Goal: Task Accomplishment & Management: Manage account settings

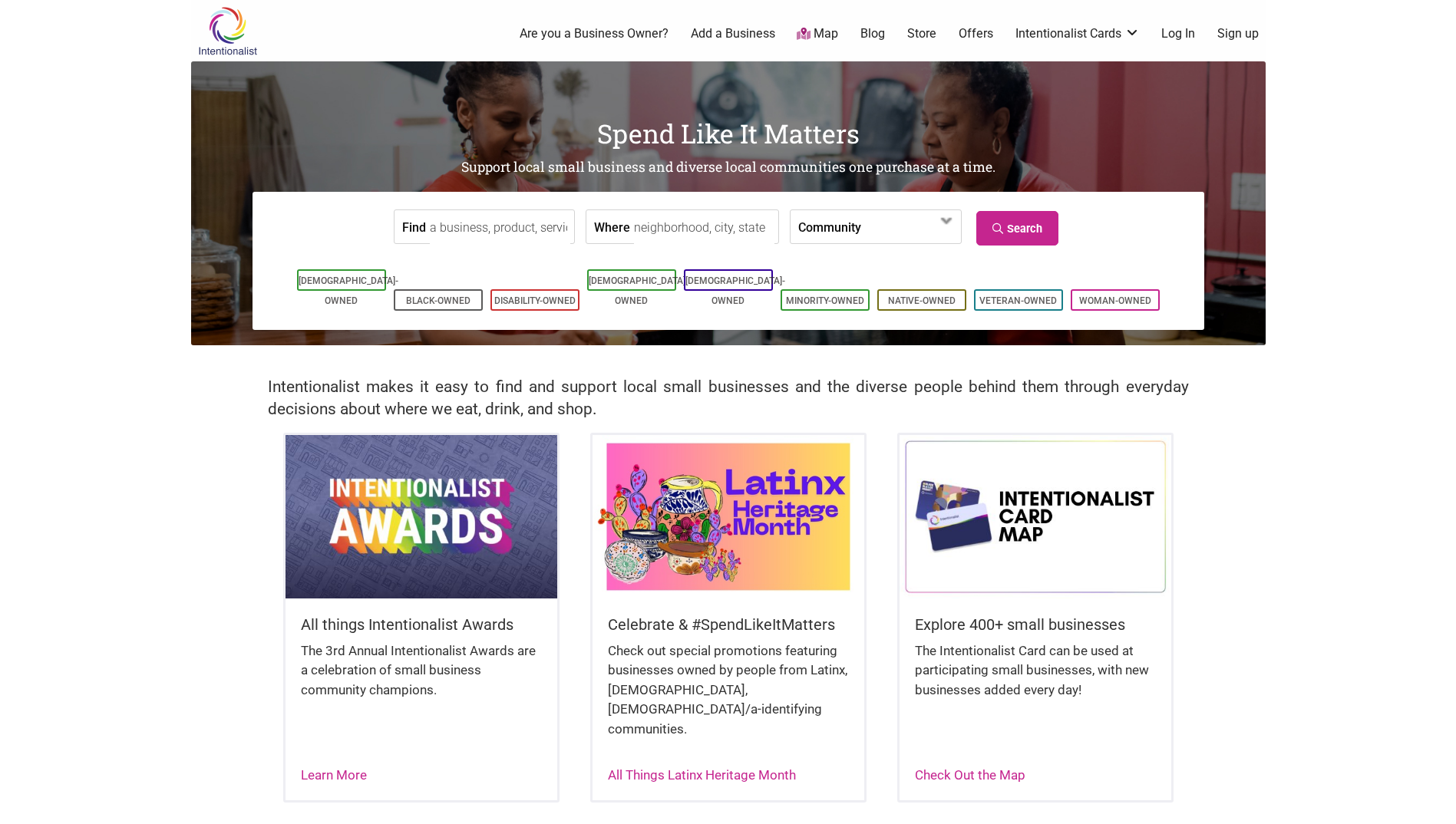
click at [1174, 36] on link "Log In" at bounding box center [1179, 33] width 34 height 17
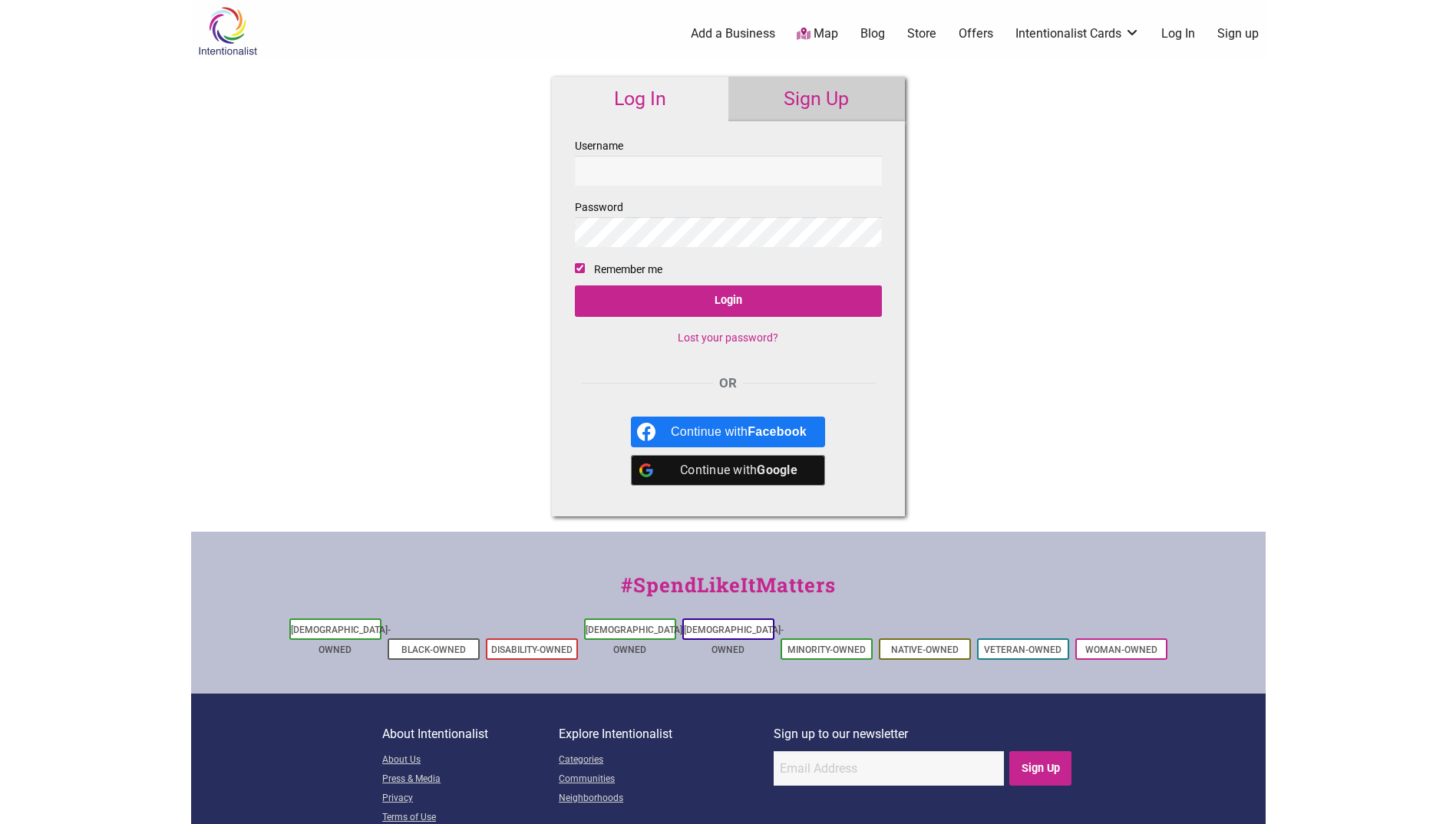
click at [679, 166] on input "Username" at bounding box center [728, 170] width 307 height 30
click at [679, 167] on input "Username" at bounding box center [728, 170] width 307 height 30
click at [679, 168] on input "Username" at bounding box center [728, 170] width 307 height 30
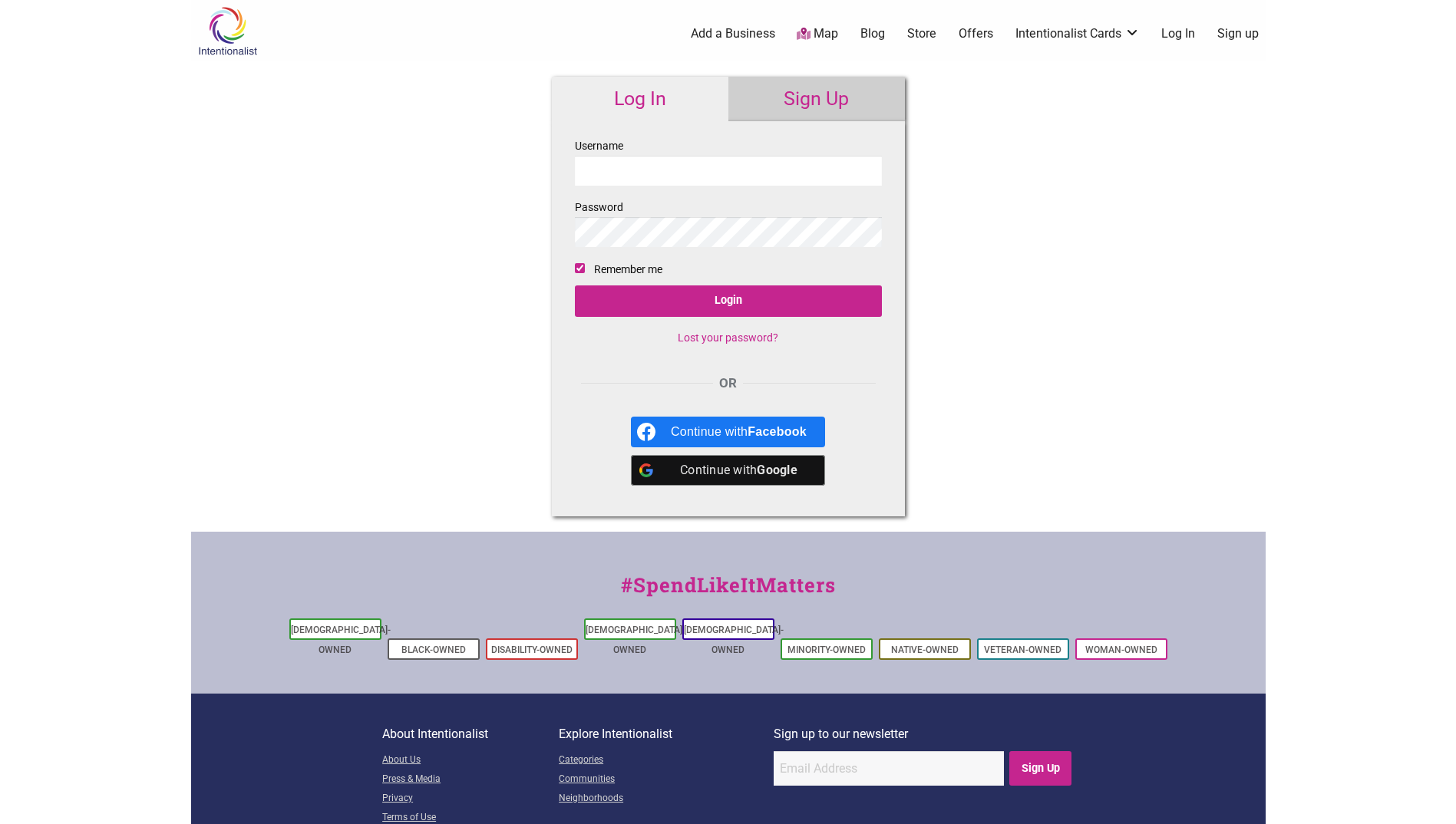
click at [680, 173] on input "Username" at bounding box center [728, 170] width 307 height 30
type input "rbjacobs"
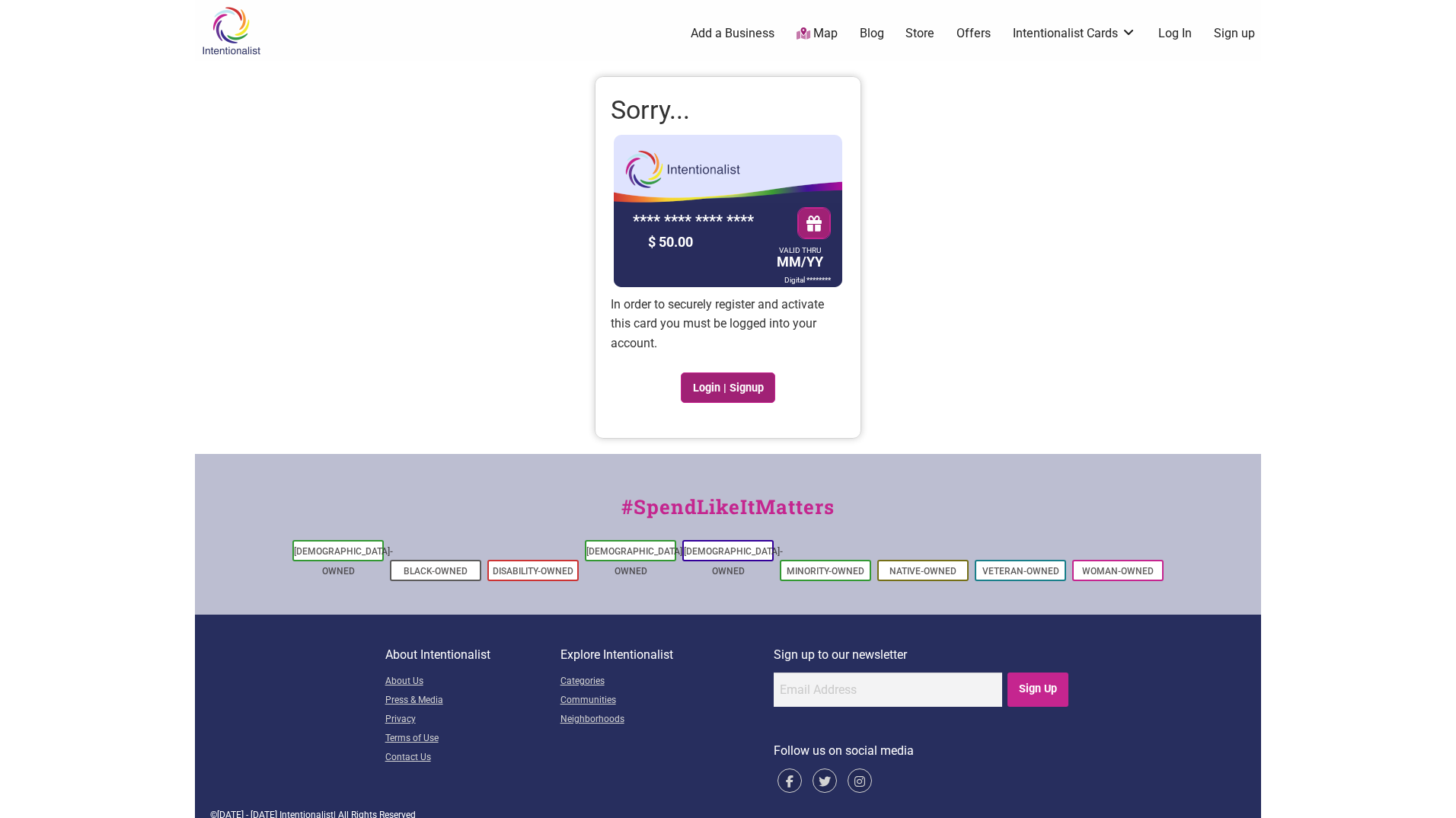
click at [729, 383] on link "Login | Signup" at bounding box center [728, 388] width 94 height 31
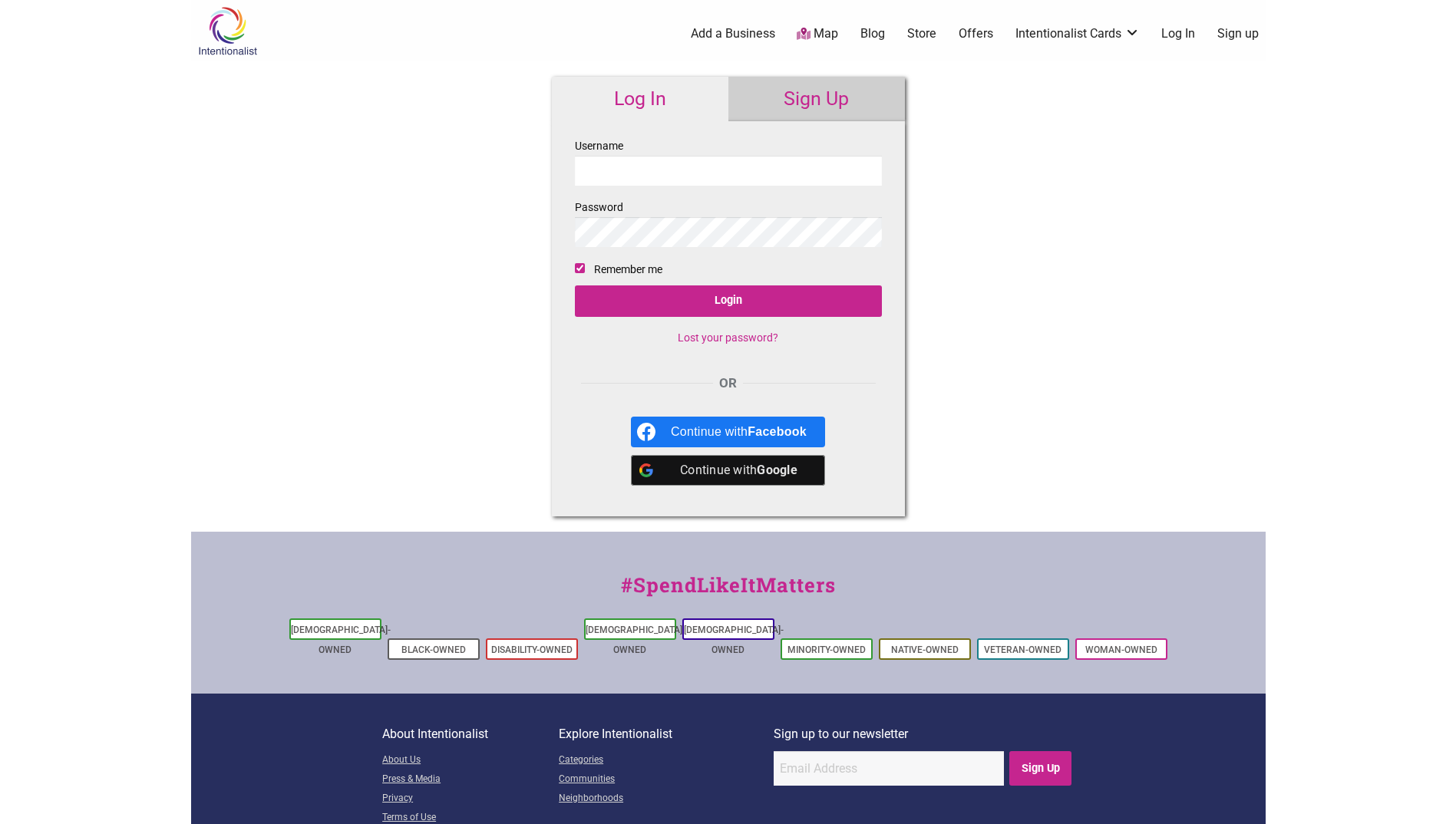
click at [652, 181] on input "Username" at bounding box center [728, 170] width 307 height 30
type input "rbjacobs77"
click at [575, 285] on input "Login" at bounding box center [728, 301] width 307 height 32
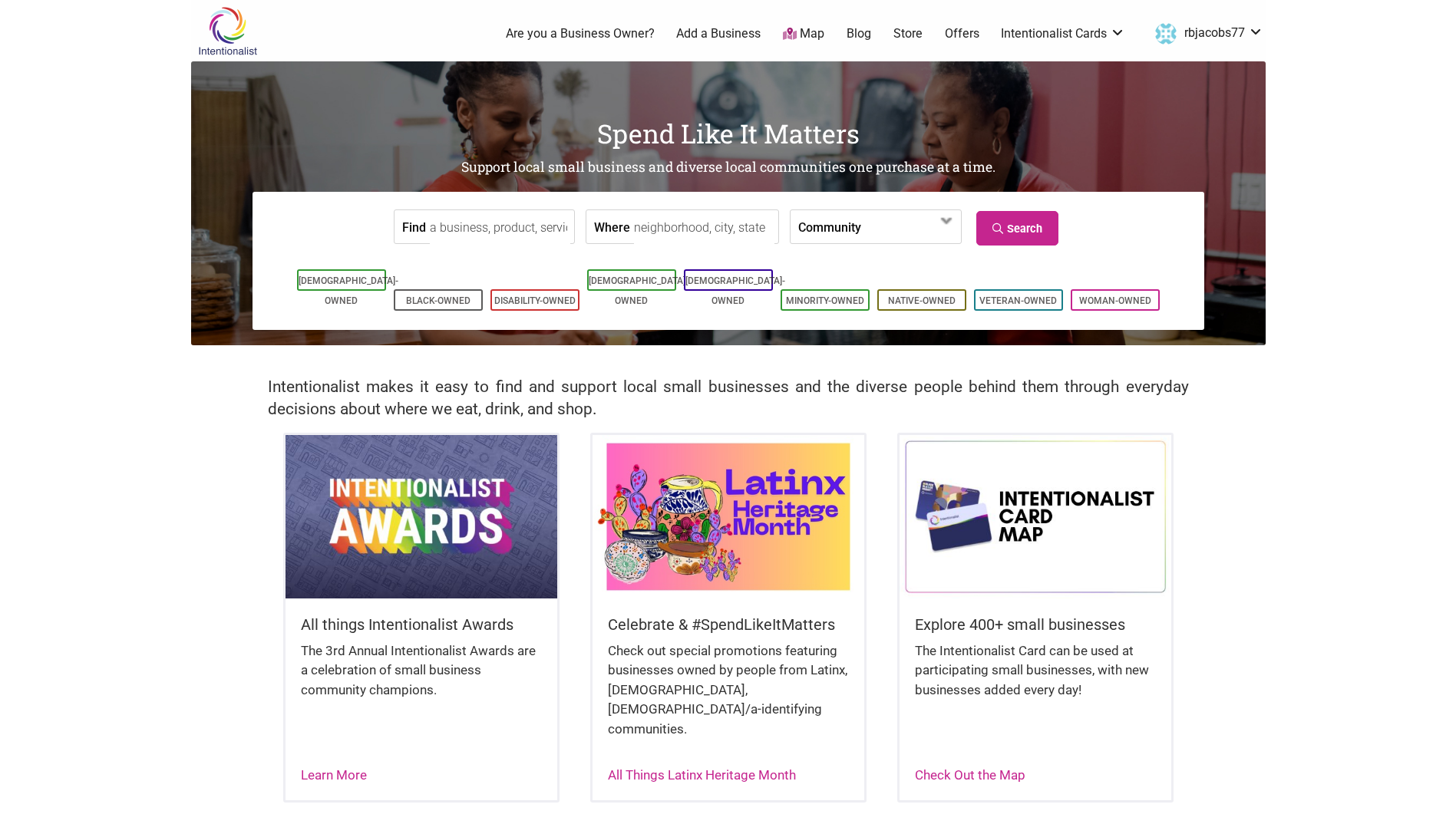
click at [1227, 35] on link "rbjacobs77" at bounding box center [1205, 34] width 116 height 28
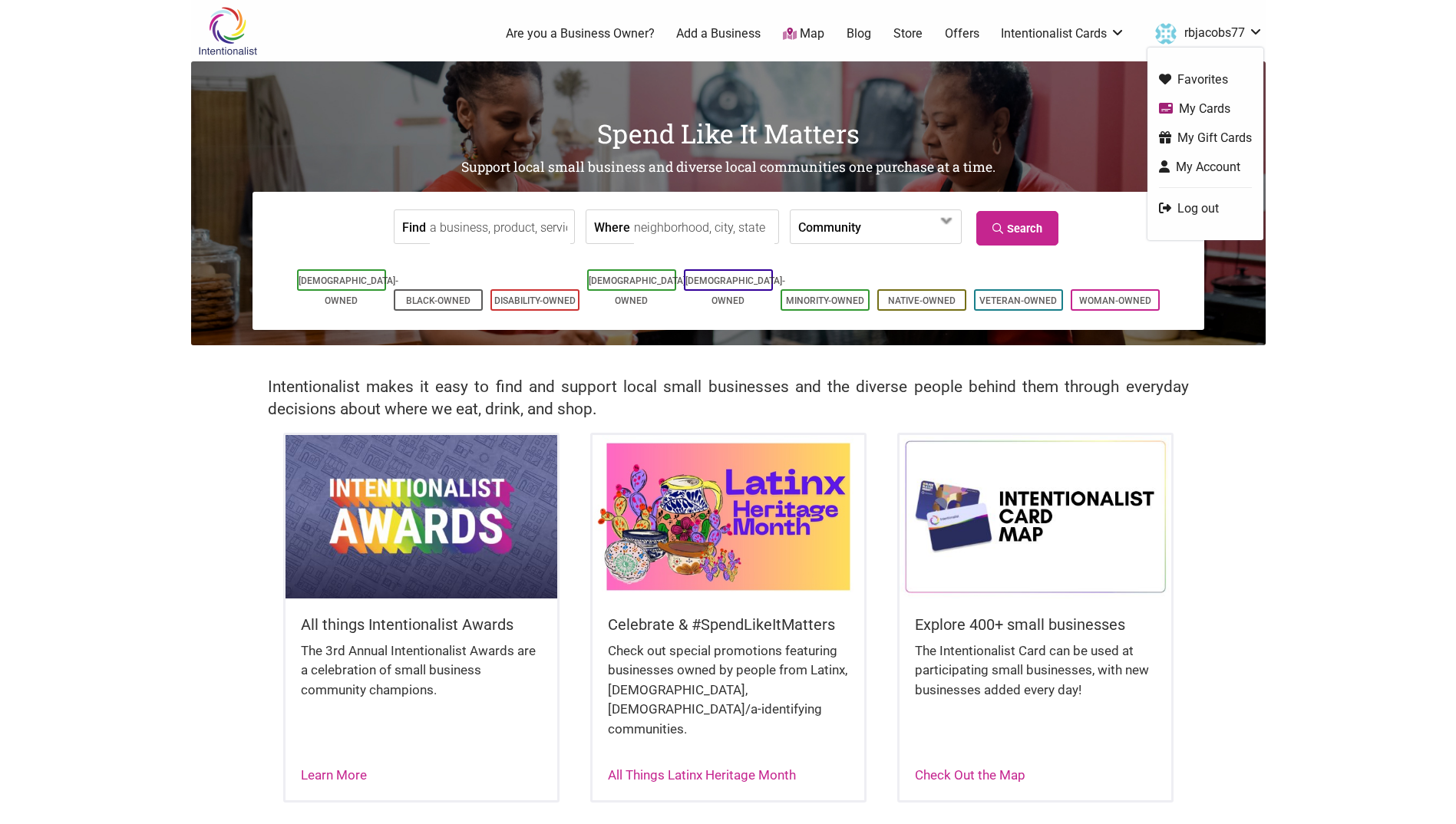
click at [1210, 139] on link "My Gift Cards" at bounding box center [1205, 138] width 93 height 18
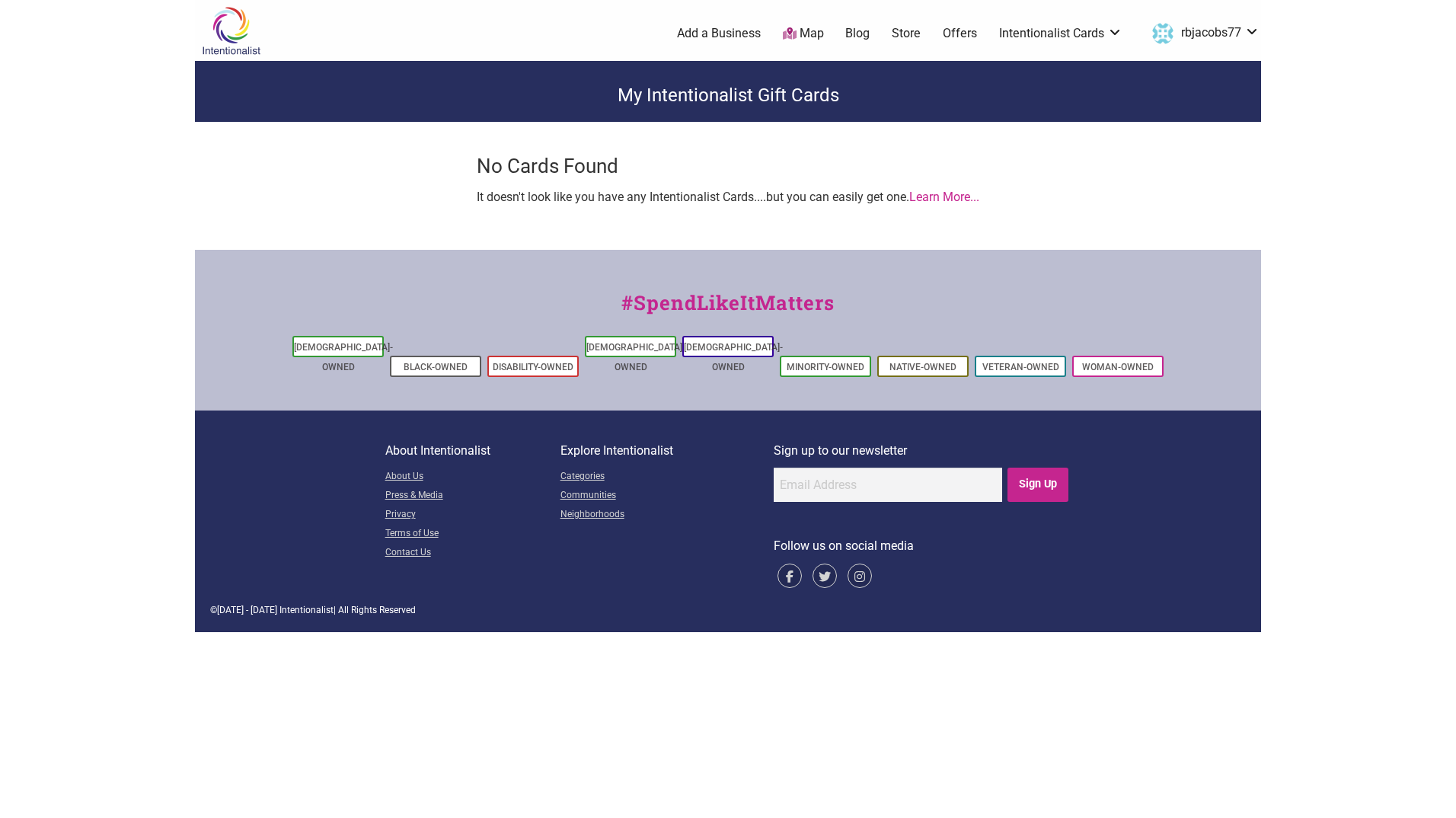
click at [1248, 33] on link "rbjacobs77" at bounding box center [1201, 34] width 115 height 27
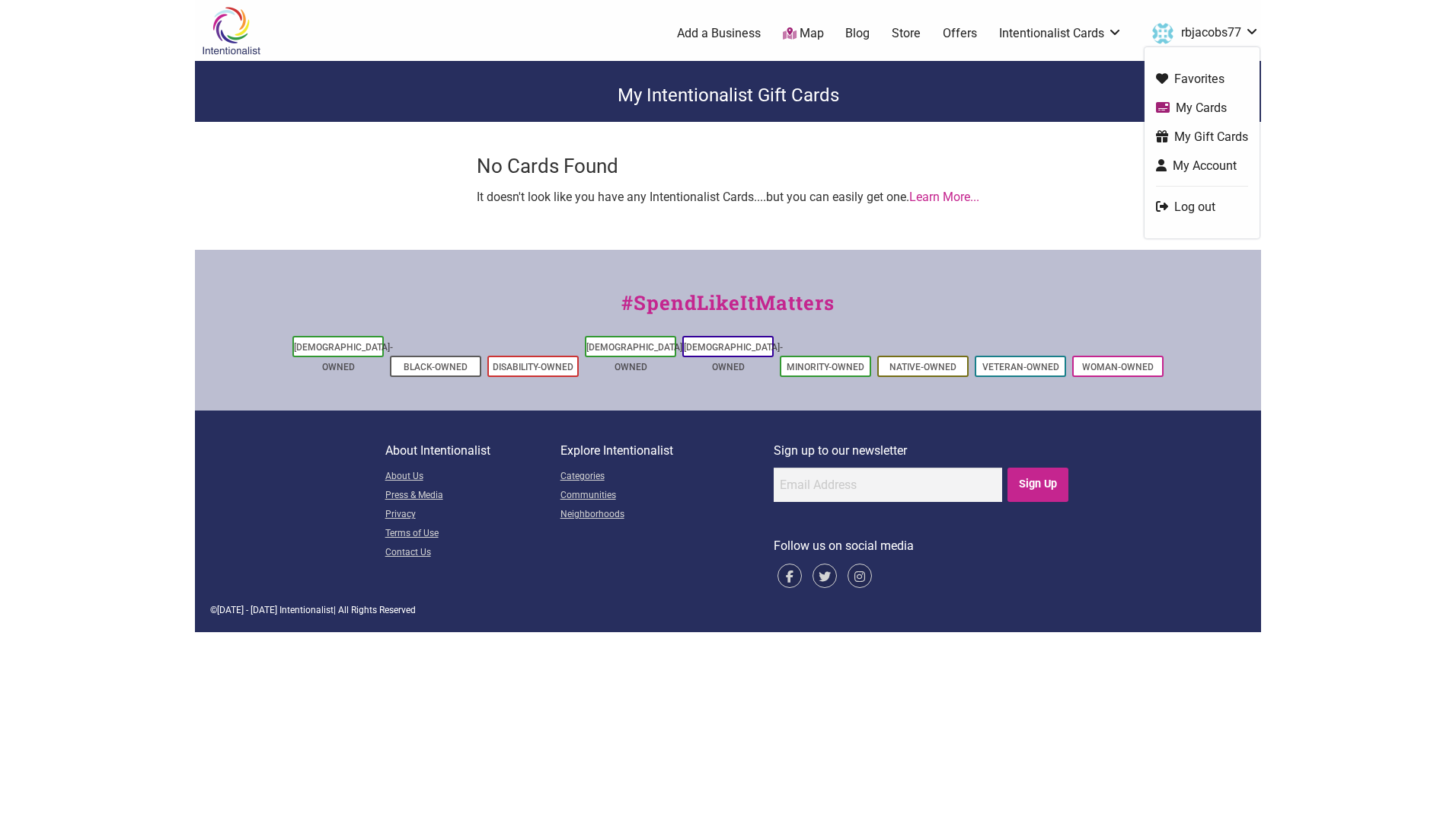
click at [1198, 109] on link "My Cards" at bounding box center [1201, 108] width 92 height 18
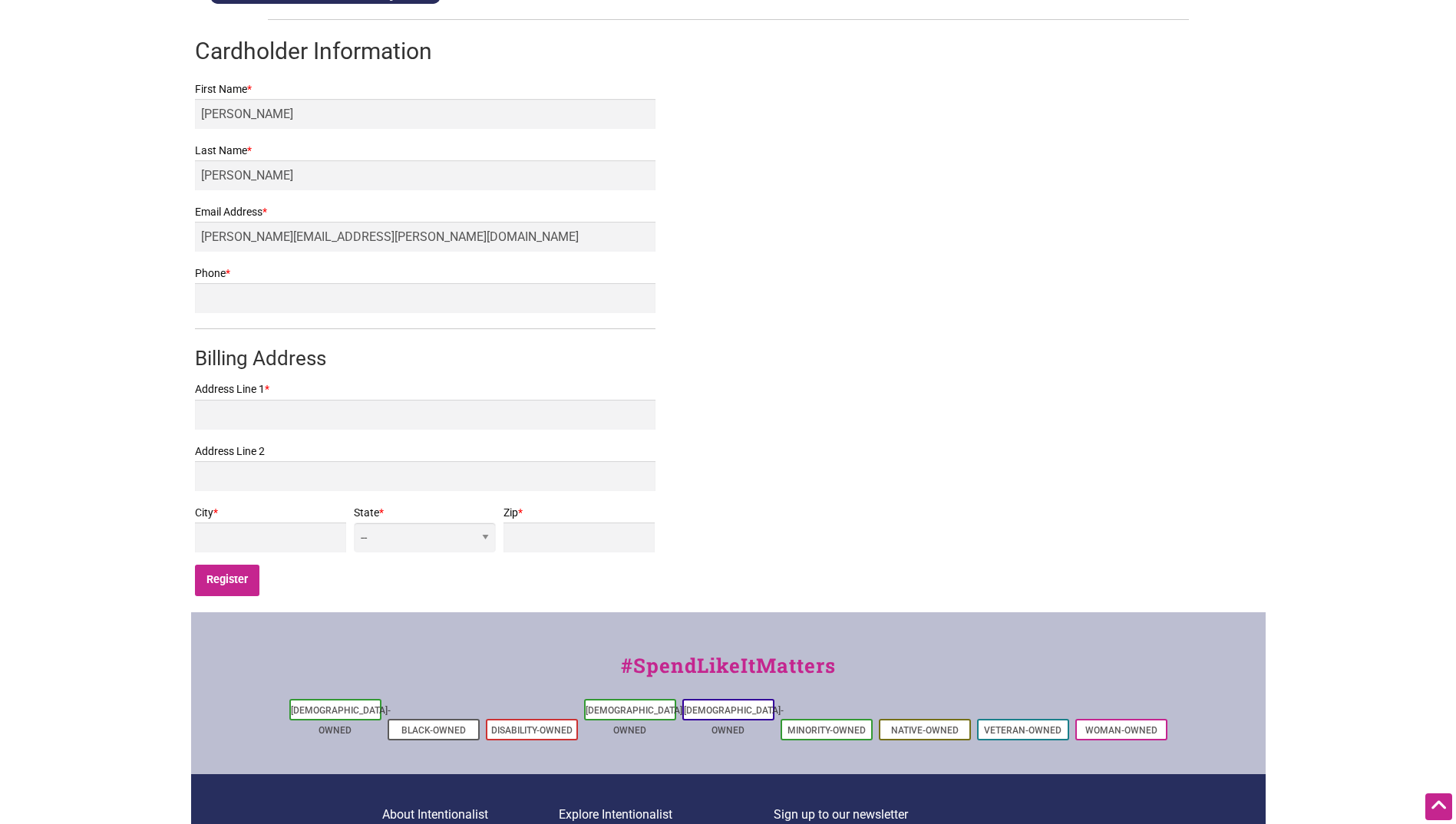
scroll to position [307, 0]
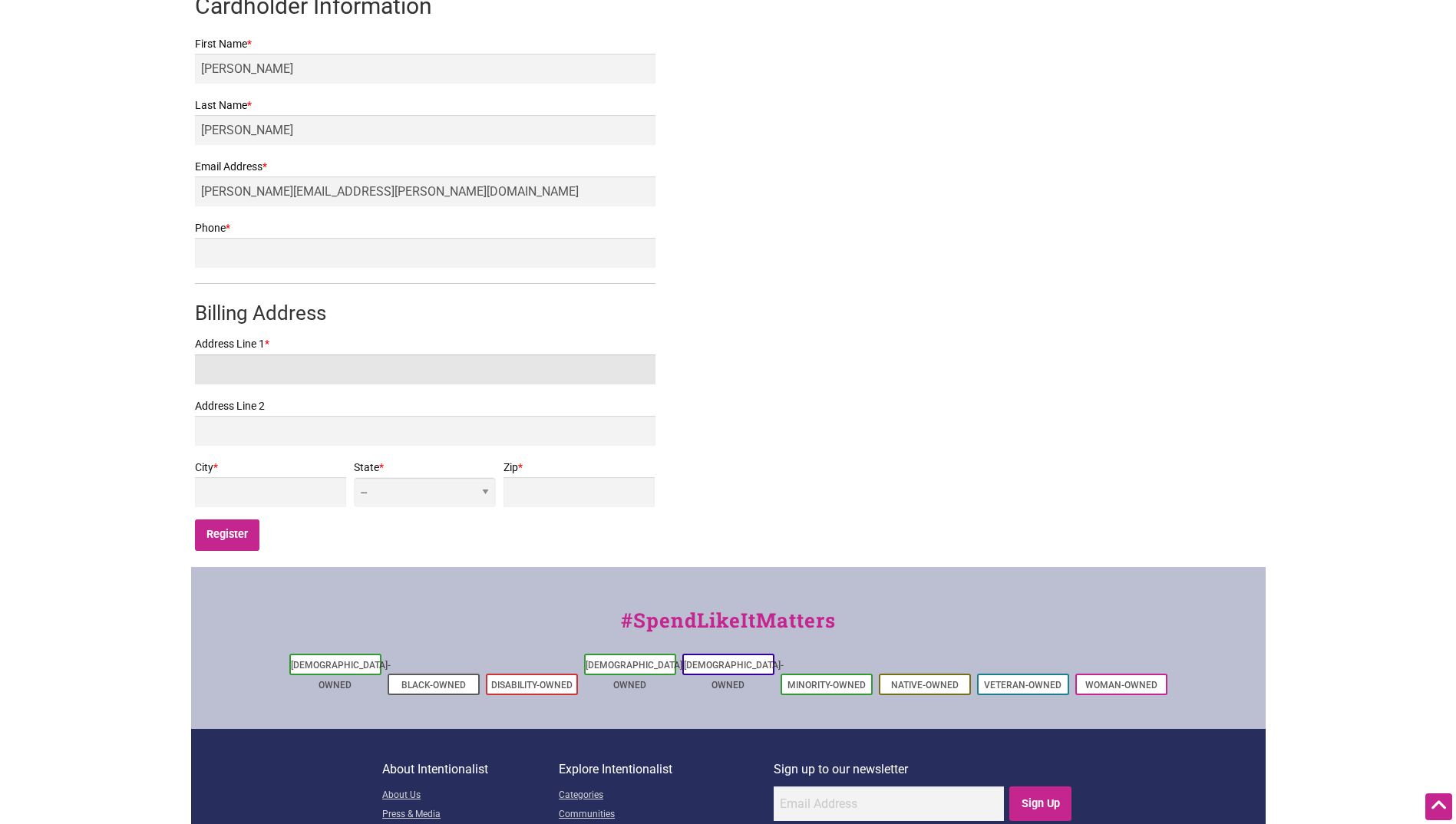
click at [262, 361] on input "Address Line 1 *" at bounding box center [426, 369] width 460 height 30
click at [263, 370] on input "1200" at bounding box center [426, 369] width 460 height 30
type input "1200 Western Ave Apt 1002"
type input "Seattle"
select select "WA"
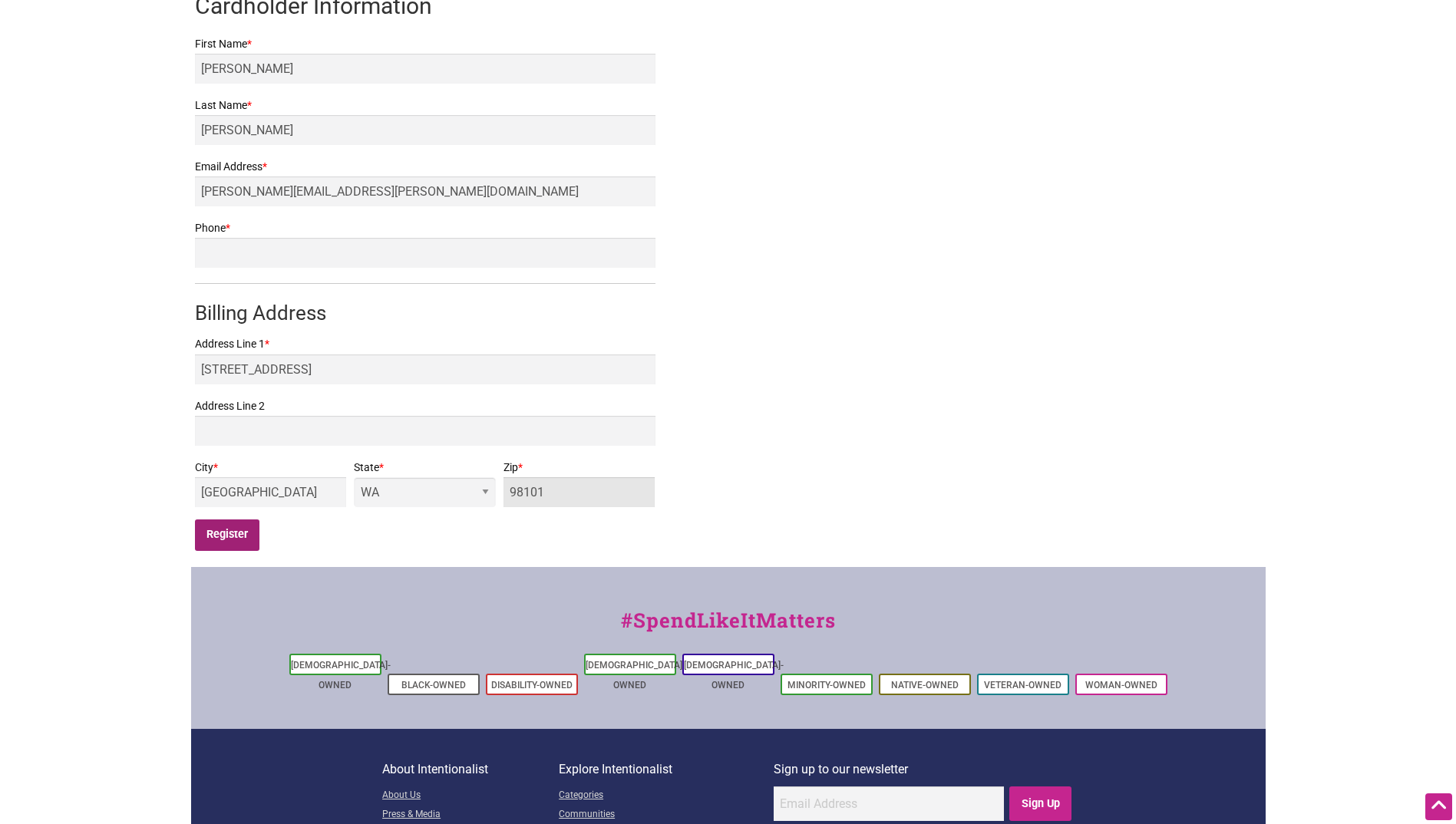
type input "98101"
click at [227, 530] on input "Register" at bounding box center [228, 535] width 65 height 32
click at [353, 253] on input "Phone *" at bounding box center [426, 253] width 460 height 30
type input "2069350565"
click at [223, 533] on input "Register" at bounding box center [228, 535] width 65 height 32
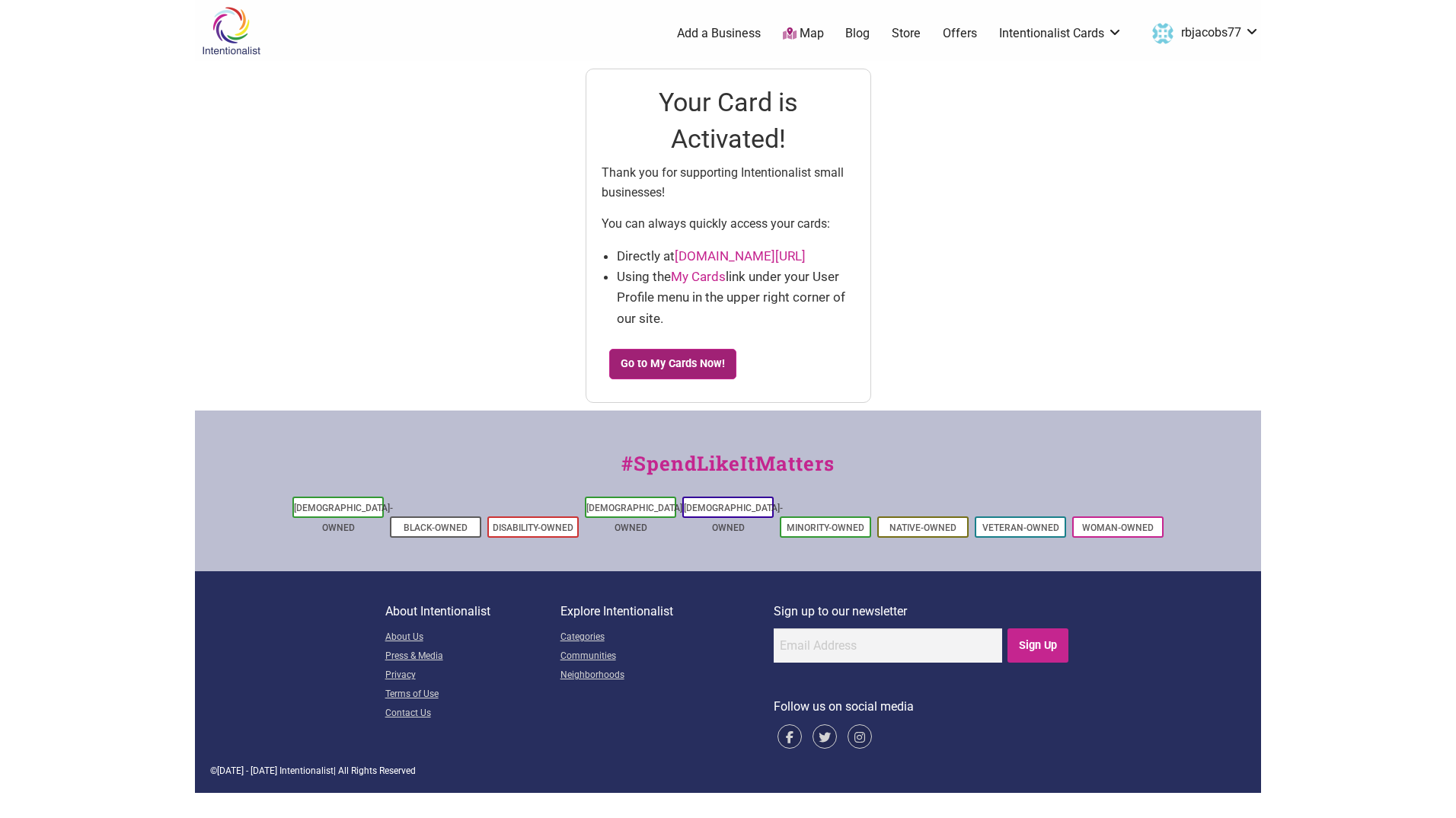
click at [694, 353] on link "Go to My Cards Now!" at bounding box center [673, 364] width 128 height 31
click at [910, 36] on link "Store" at bounding box center [906, 33] width 29 height 17
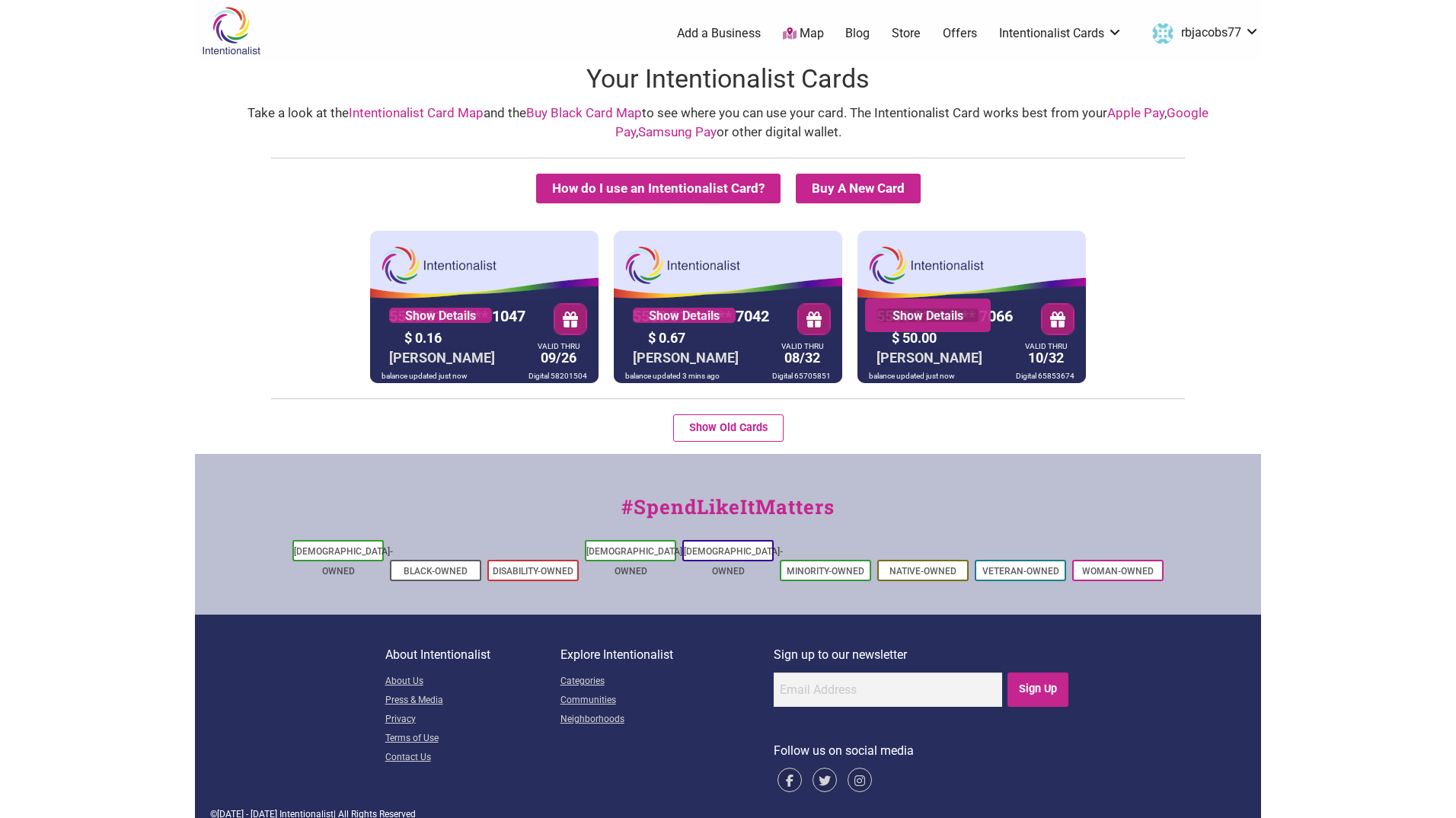
click at [928, 315] on link "Show Details" at bounding box center [928, 315] width 103 height 15
click at [730, 425] on button "Show Old Cards" at bounding box center [728, 428] width 110 height 27
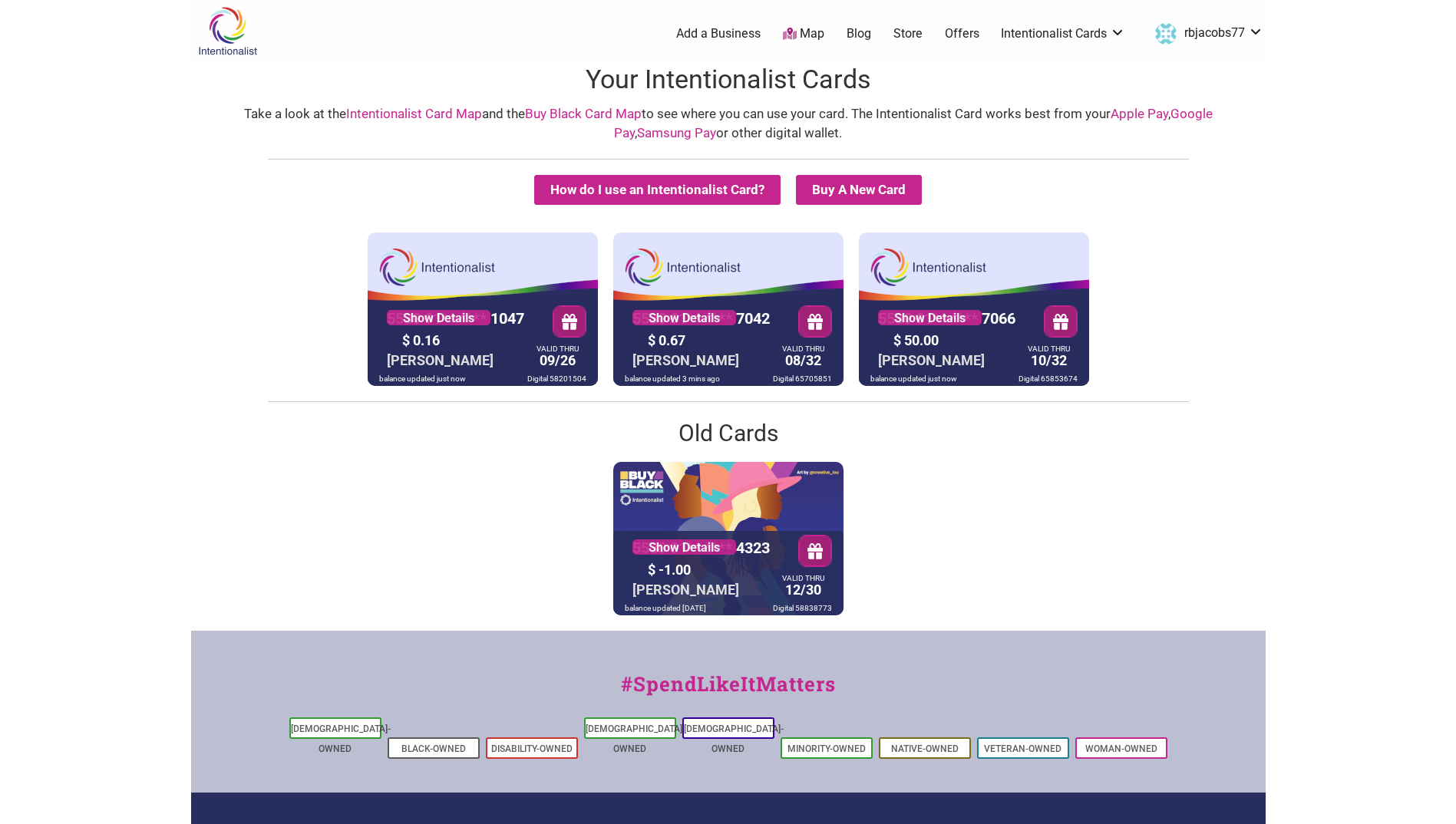
click at [1046, 561] on div "5530 01** **** 4323 Show Details $ -1.00 RUSSELL JACOBS VALID THRU 12/30 balanc…" at bounding box center [729, 538] width 1067 height 153
click at [1057, 323] on button "button" at bounding box center [1060, 321] width 33 height 32
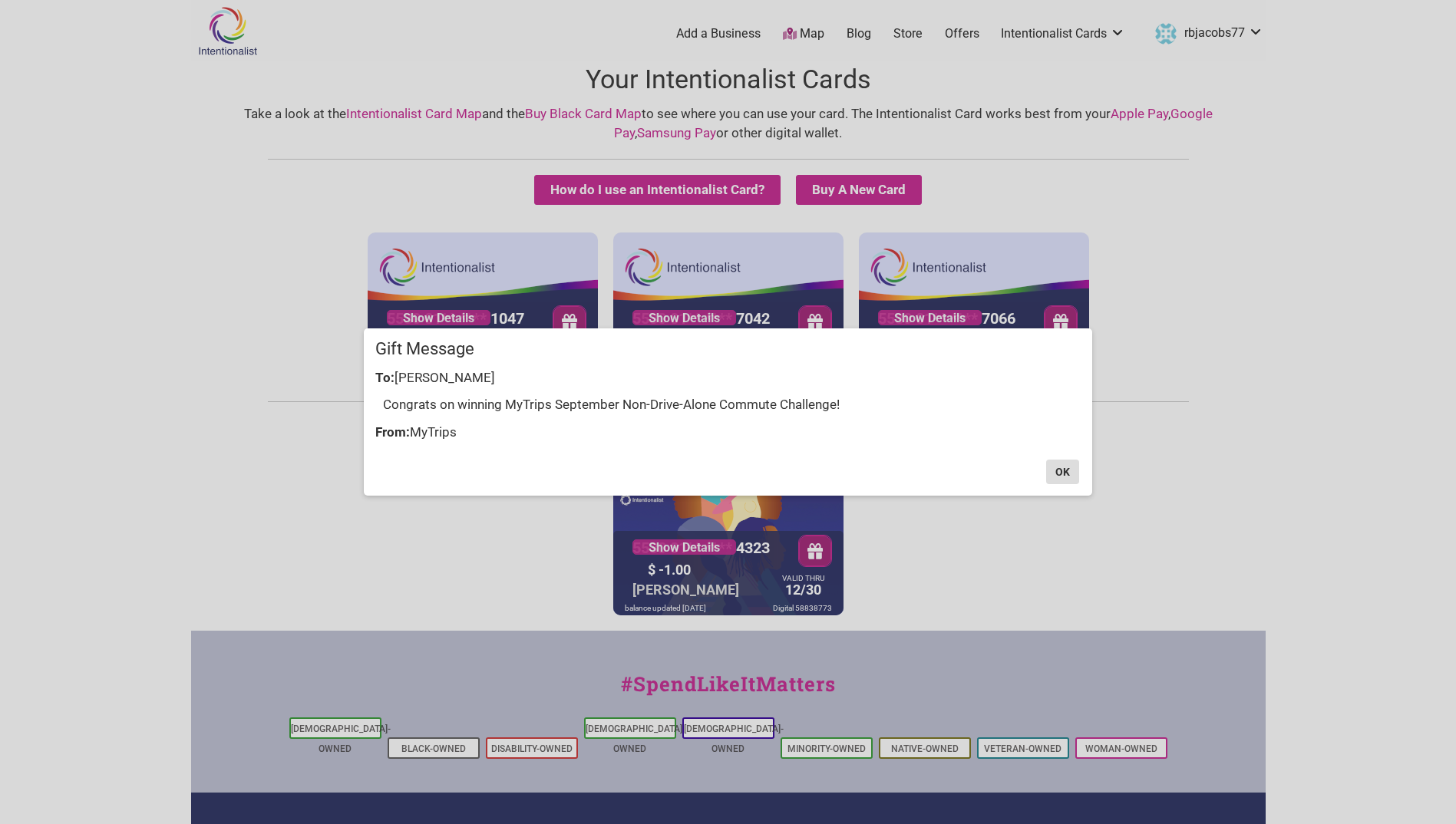
click at [1060, 472] on button "OK" at bounding box center [1063, 472] width 33 height 24
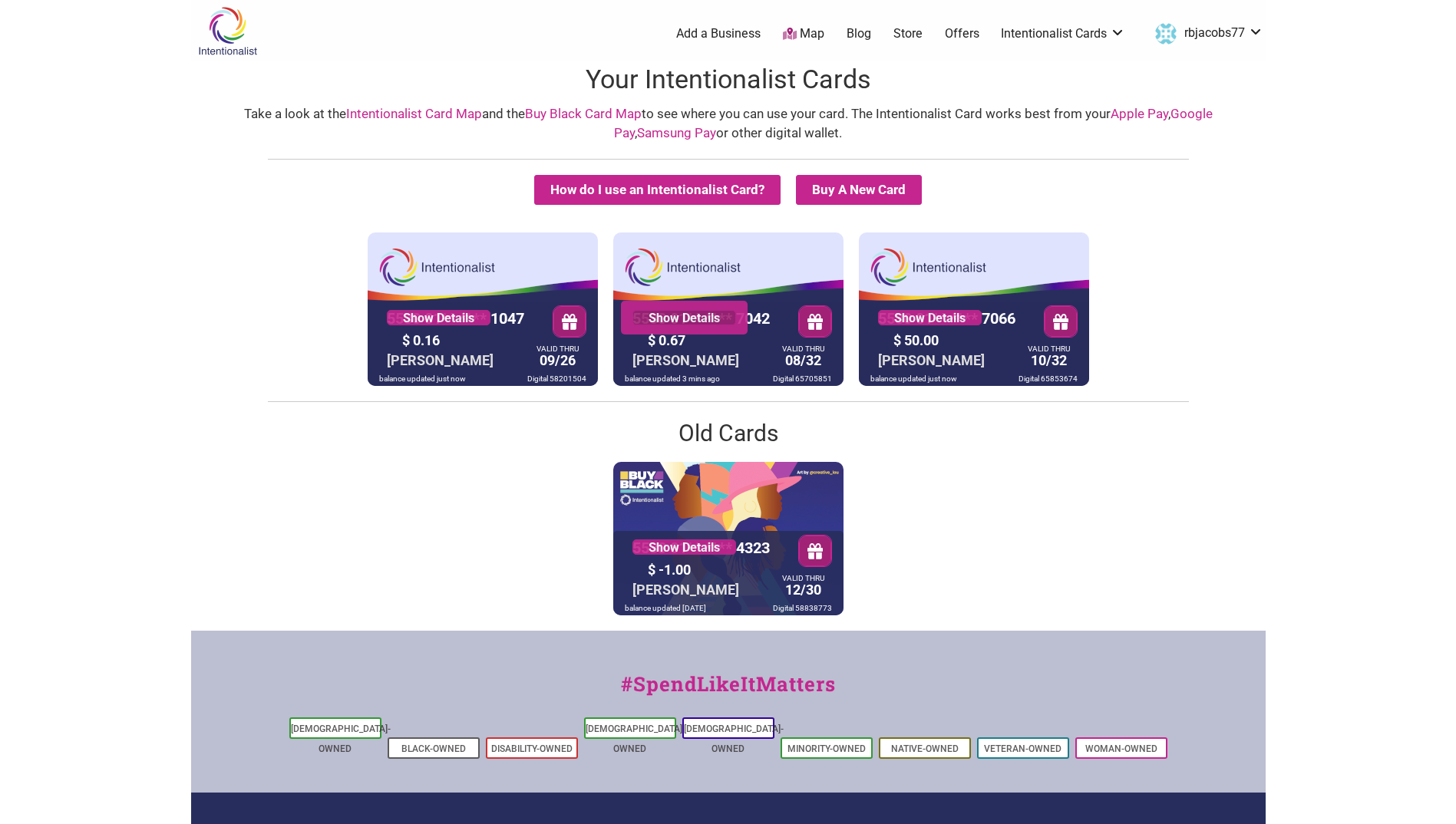
click at [685, 317] on link "Show Details" at bounding box center [684, 318] width 104 height 15
click at [975, 434] on h2 "Old Cards" at bounding box center [729, 433] width 1067 height 32
click at [914, 32] on link "Store" at bounding box center [908, 33] width 29 height 17
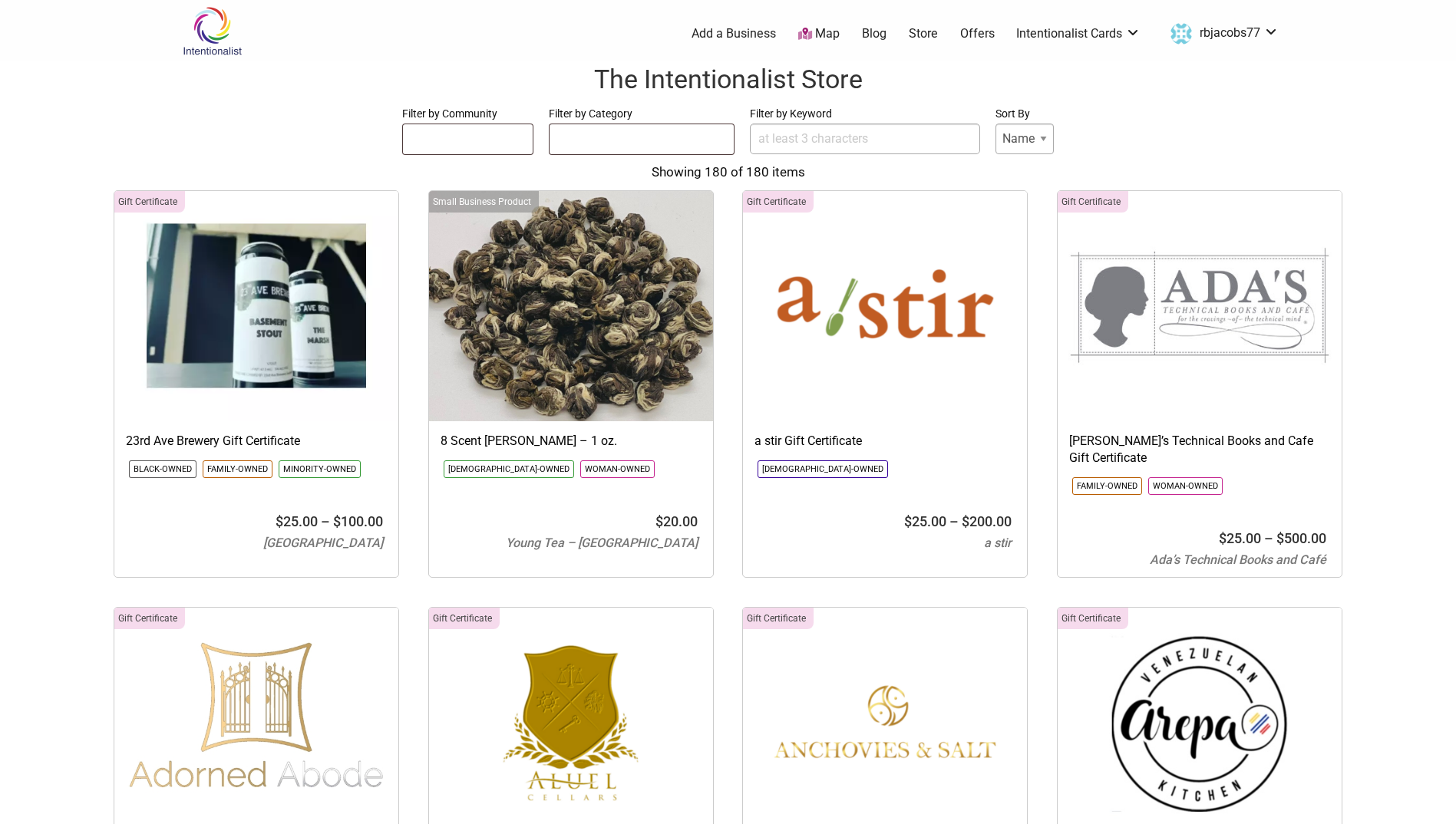
select select
click at [822, 33] on link "Map" at bounding box center [819, 34] width 41 height 18
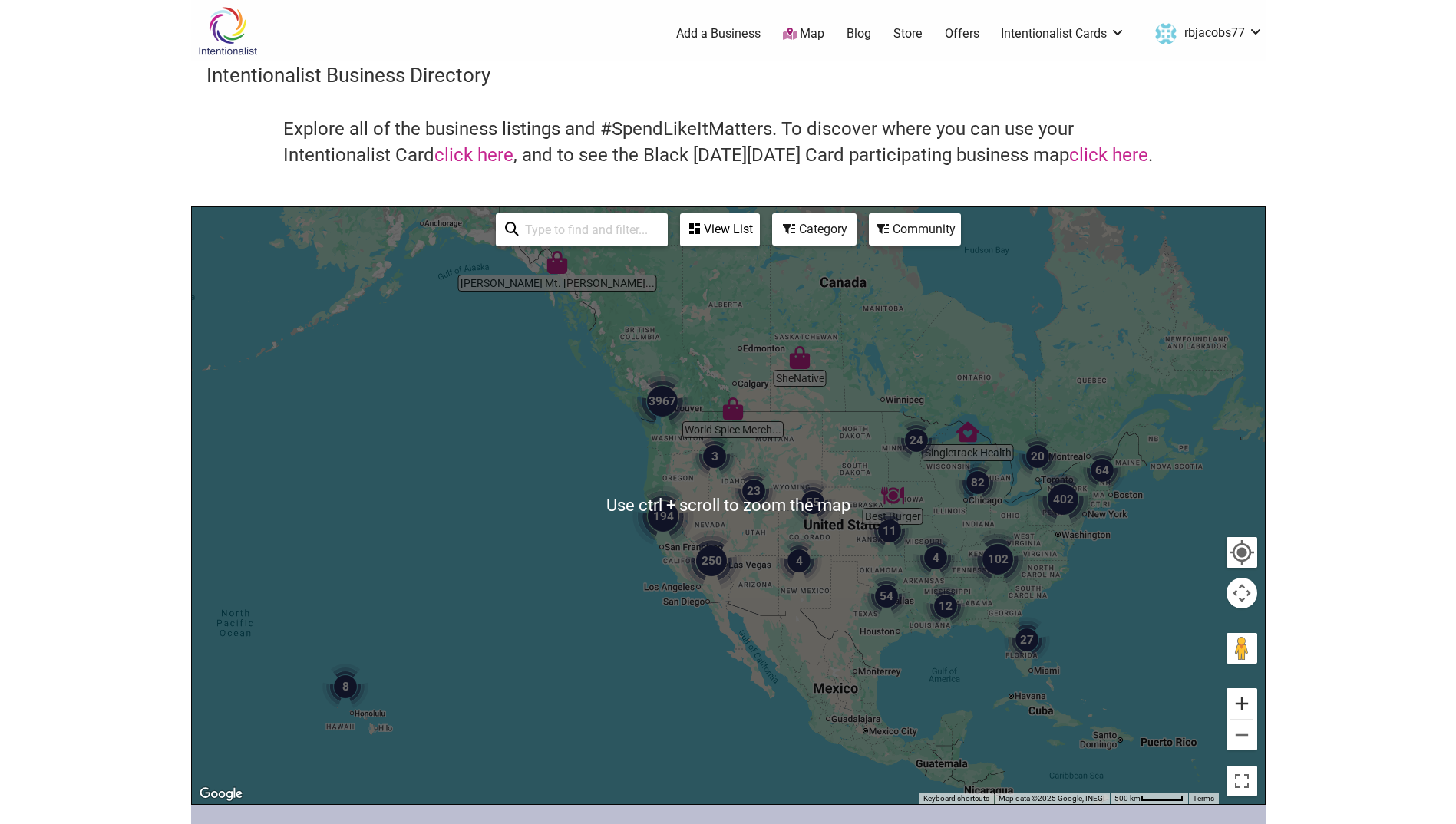
click at [1244, 703] on button "Zoom in" at bounding box center [1242, 703] width 31 height 31
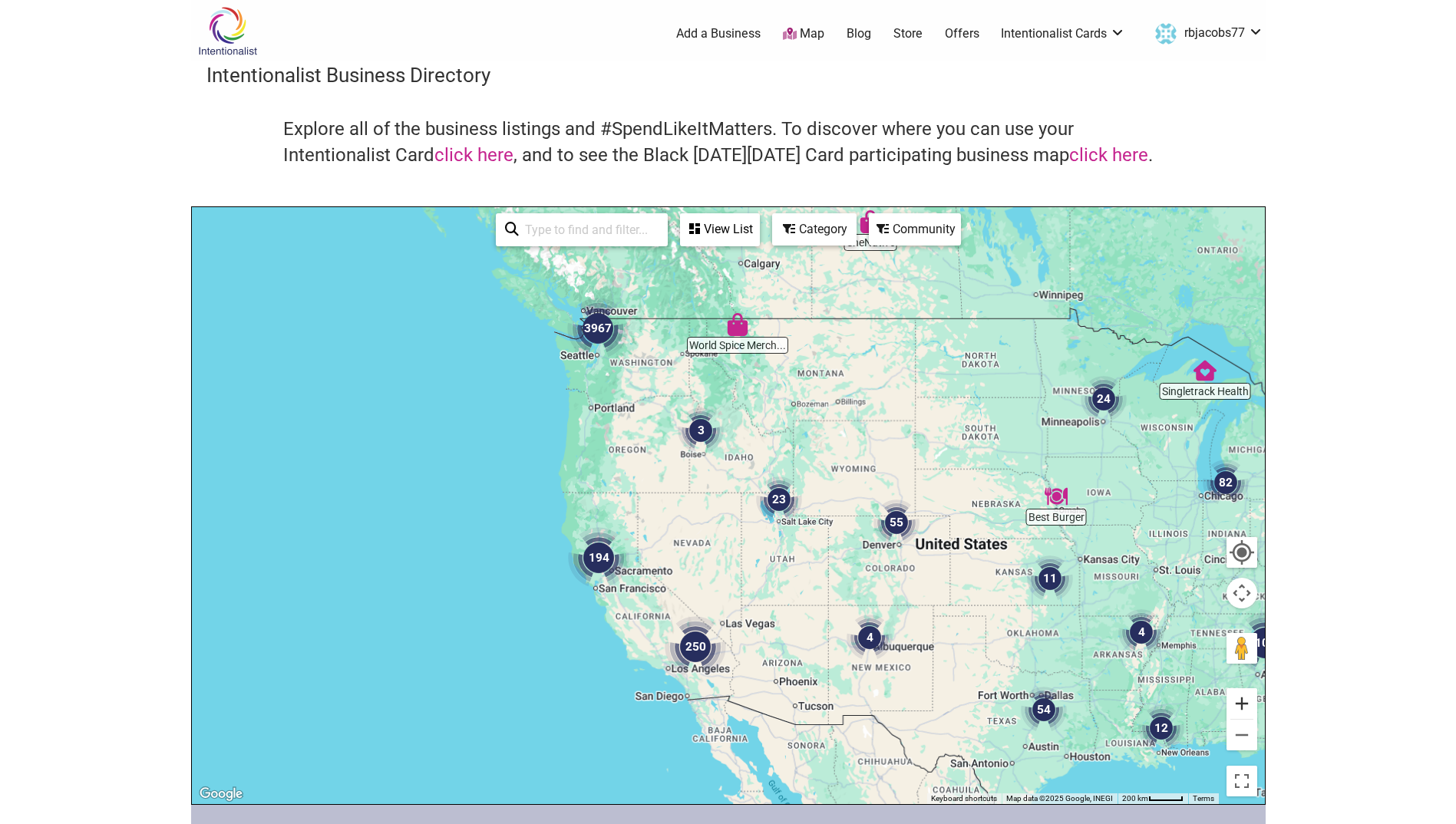
click at [1244, 703] on button "Zoom in" at bounding box center [1242, 703] width 31 height 31
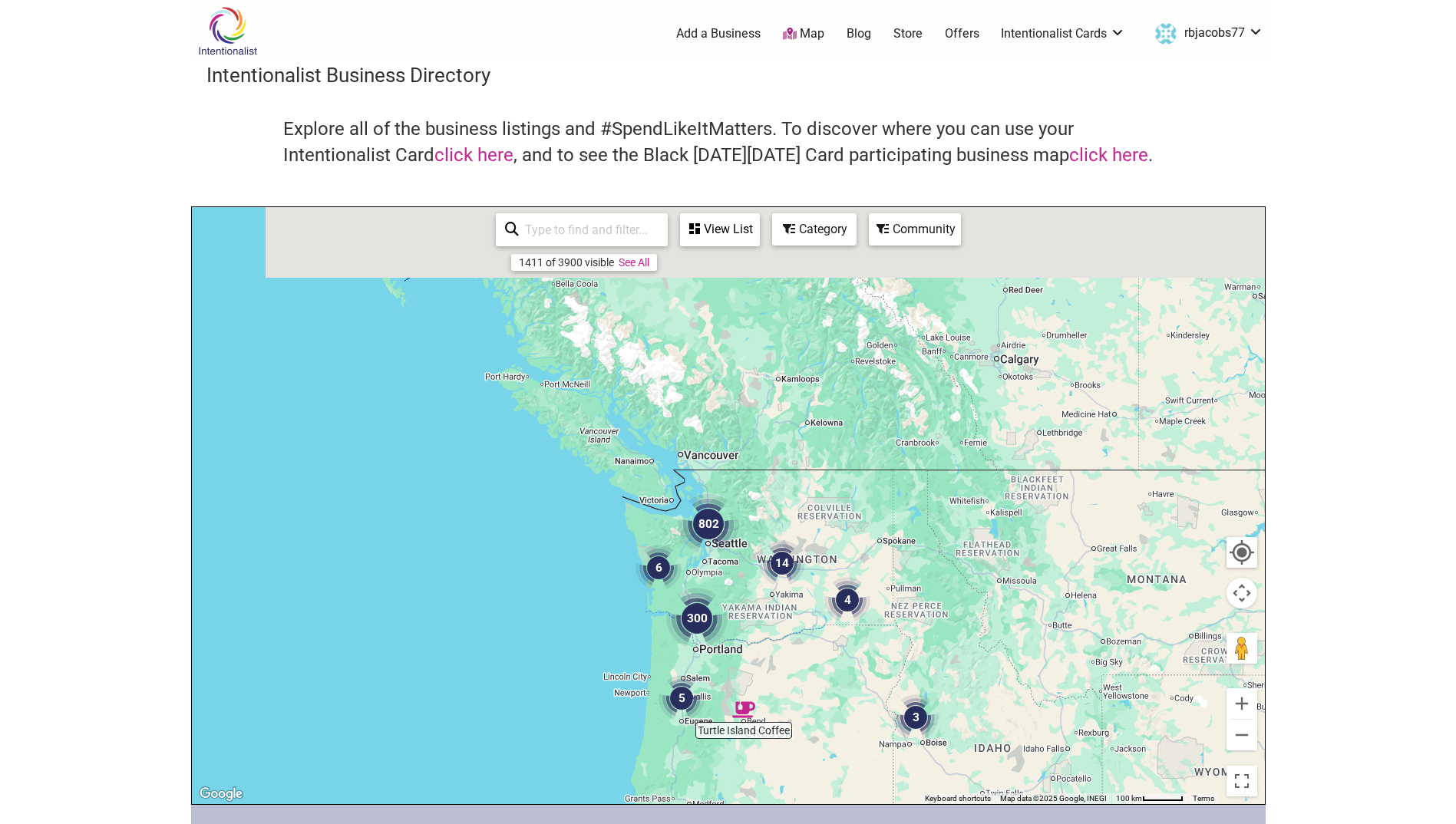
drag, startPoint x: 577, startPoint y: 324, endPoint x: 822, endPoint y: 665, distance: 419.9
click at [822, 665] on div at bounding box center [729, 506] width 1073 height 597
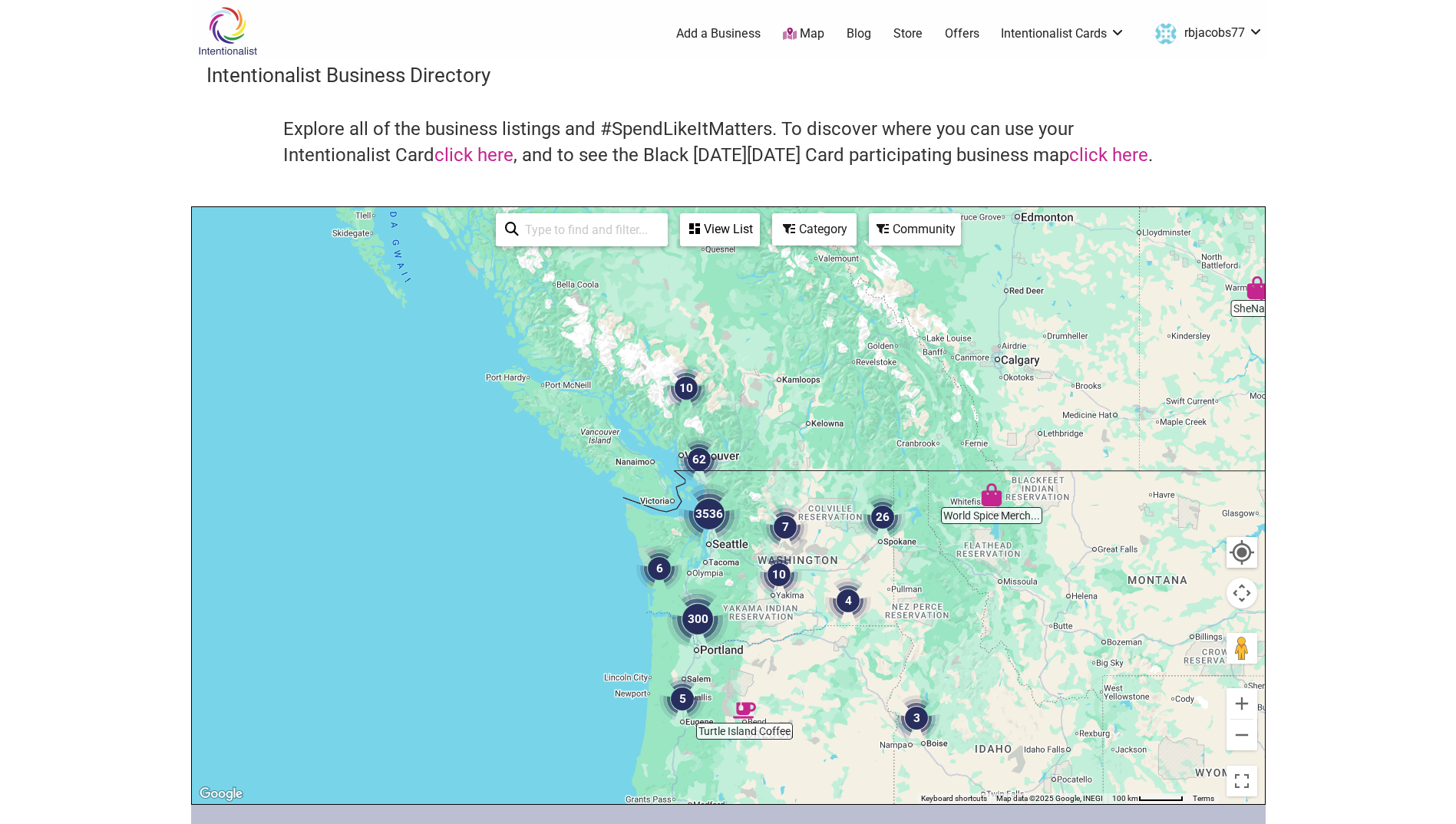
click at [705, 543] on img "3536" at bounding box center [709, 514] width 62 height 62
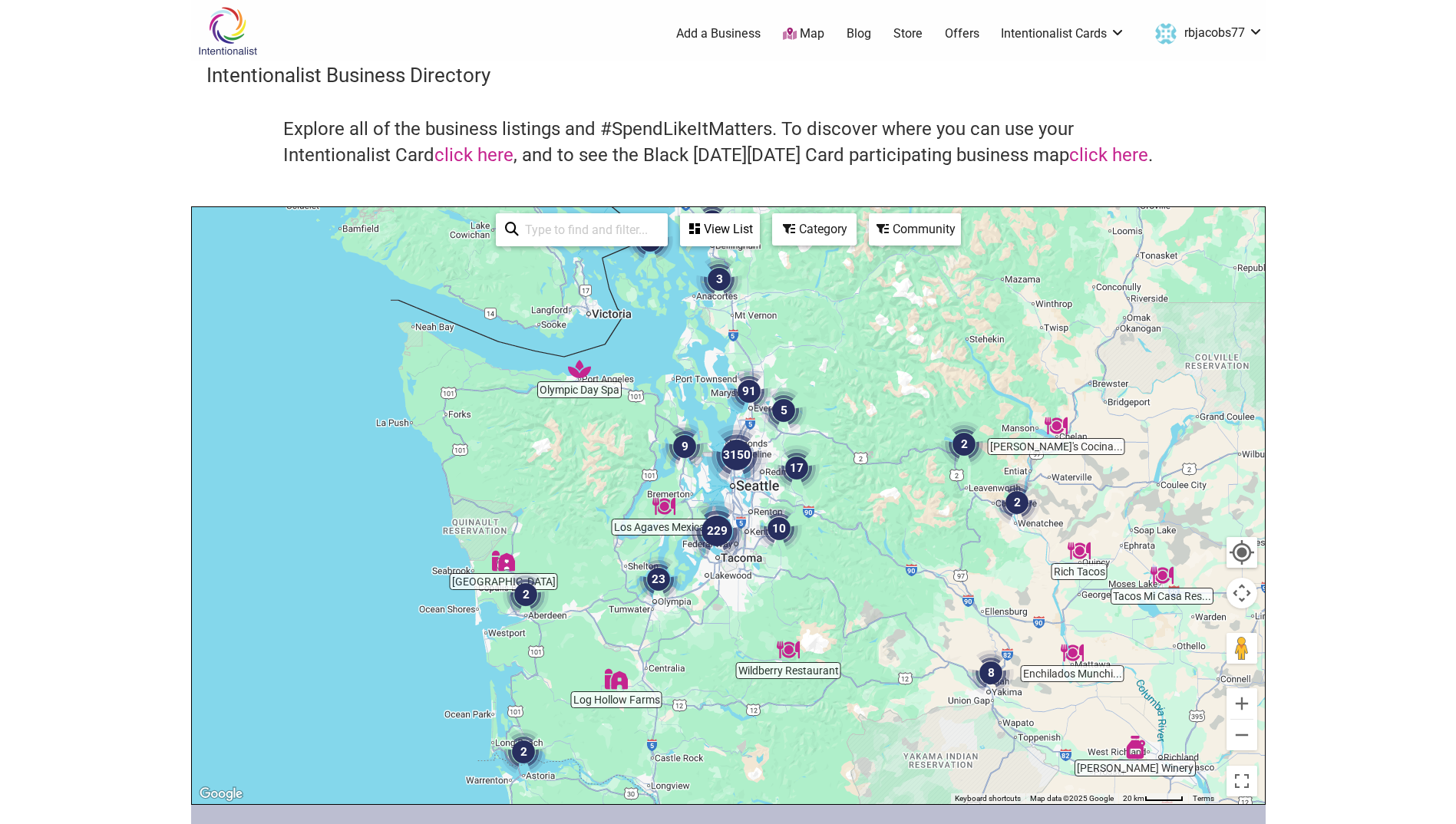
click at [734, 488] on div "To navigate, press the arrow keys." at bounding box center [729, 506] width 1073 height 597
click at [734, 472] on img "3150" at bounding box center [737, 455] width 62 height 62
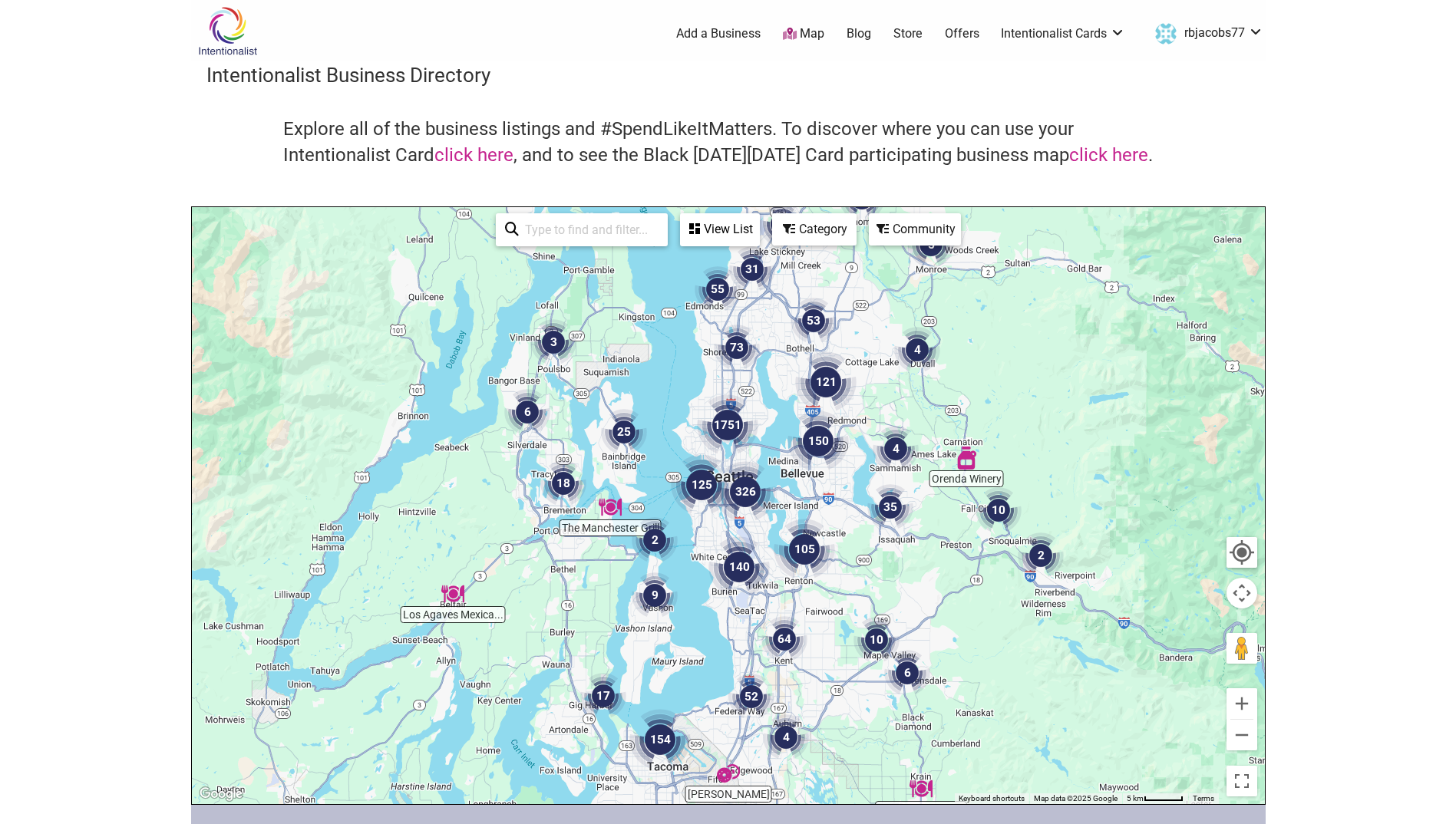
click at [721, 491] on img "326" at bounding box center [746, 492] width 62 height 62
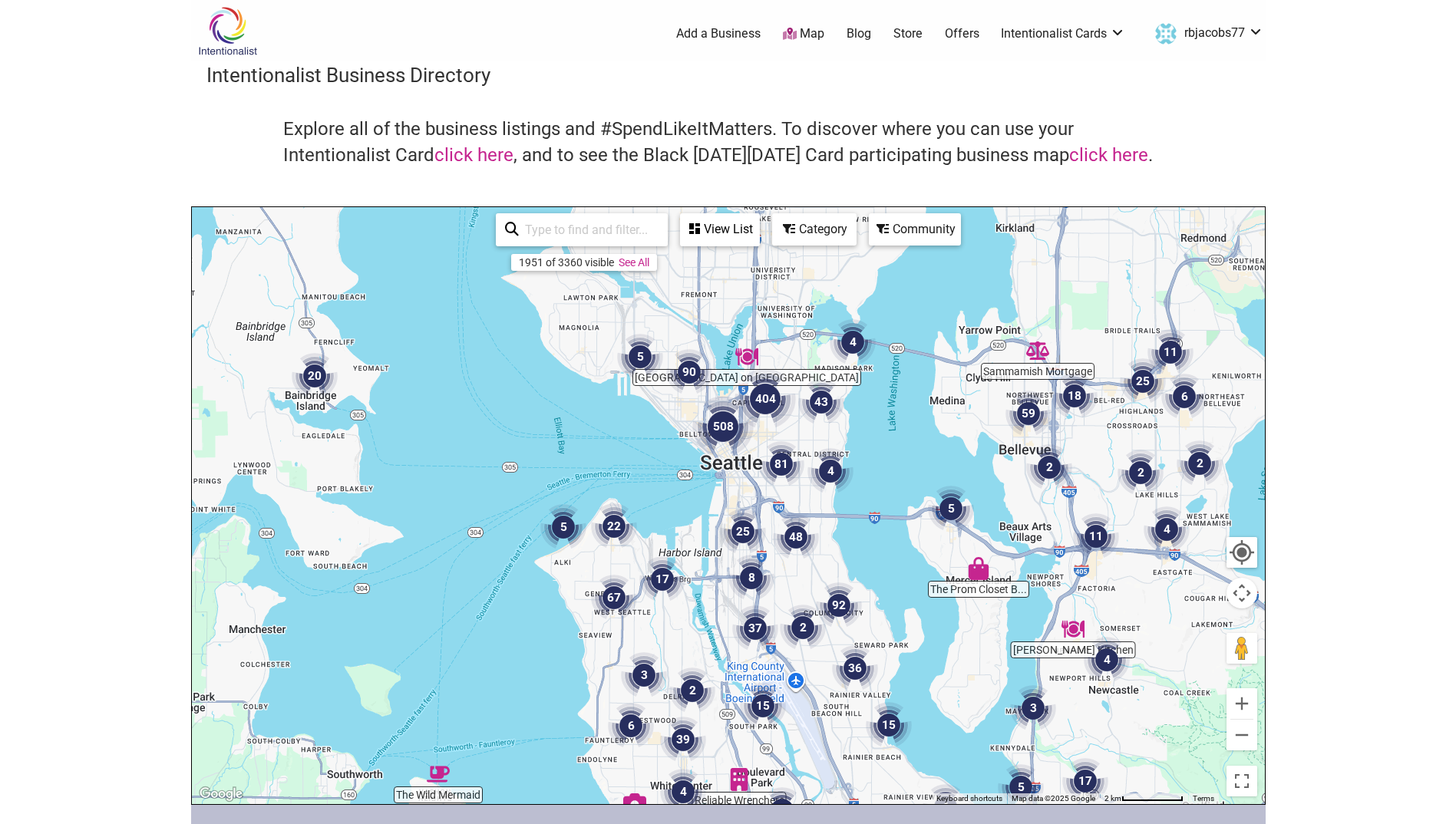
drag, startPoint x: 665, startPoint y: 334, endPoint x: 756, endPoint y: 498, distance: 187.6
click at [756, 498] on div "To navigate, press the arrow keys." at bounding box center [729, 506] width 1073 height 597
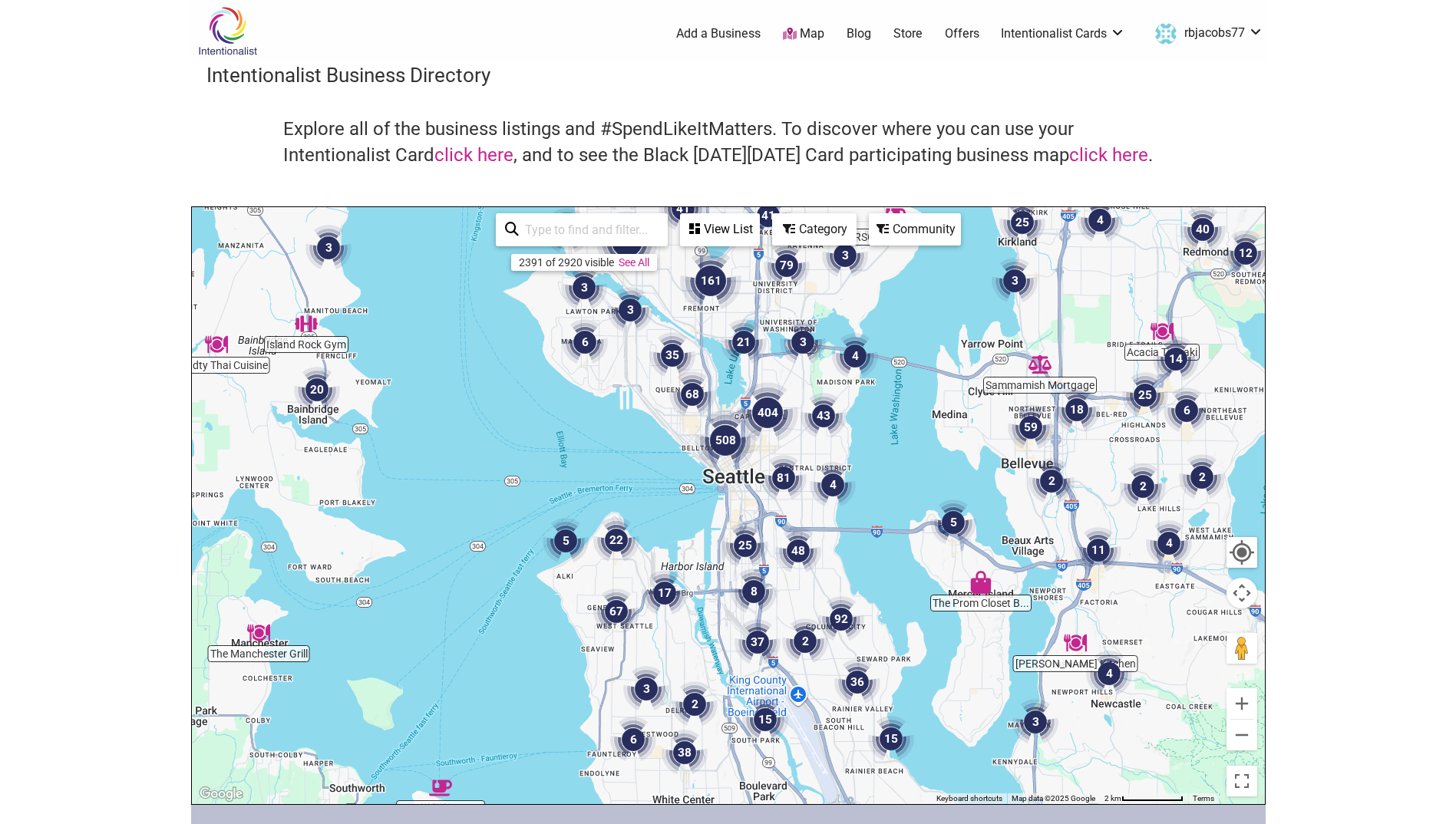
click at [713, 480] on div "To navigate, press the arrow keys." at bounding box center [729, 506] width 1073 height 597
click at [727, 482] on div "To navigate, press the arrow keys." at bounding box center [729, 506] width 1073 height 597
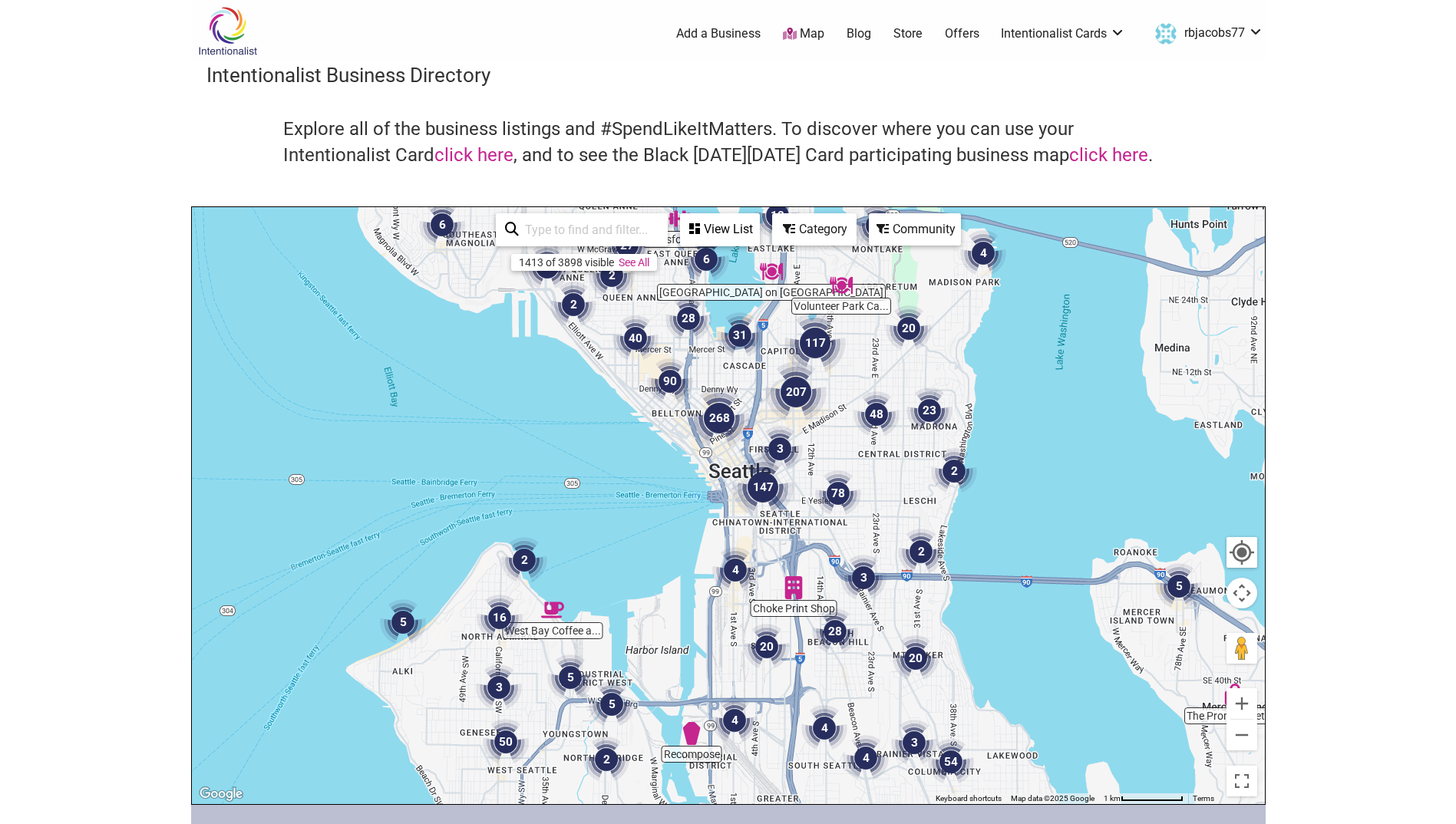
click at [719, 500] on div "To navigate, press the arrow keys." at bounding box center [729, 506] width 1073 height 597
click at [722, 502] on div "To navigate, press the arrow keys." at bounding box center [729, 506] width 1073 height 597
click at [722, 502] on div "To navigate, press the arrow keys." at bounding box center [729, 506] width 1073 height 597
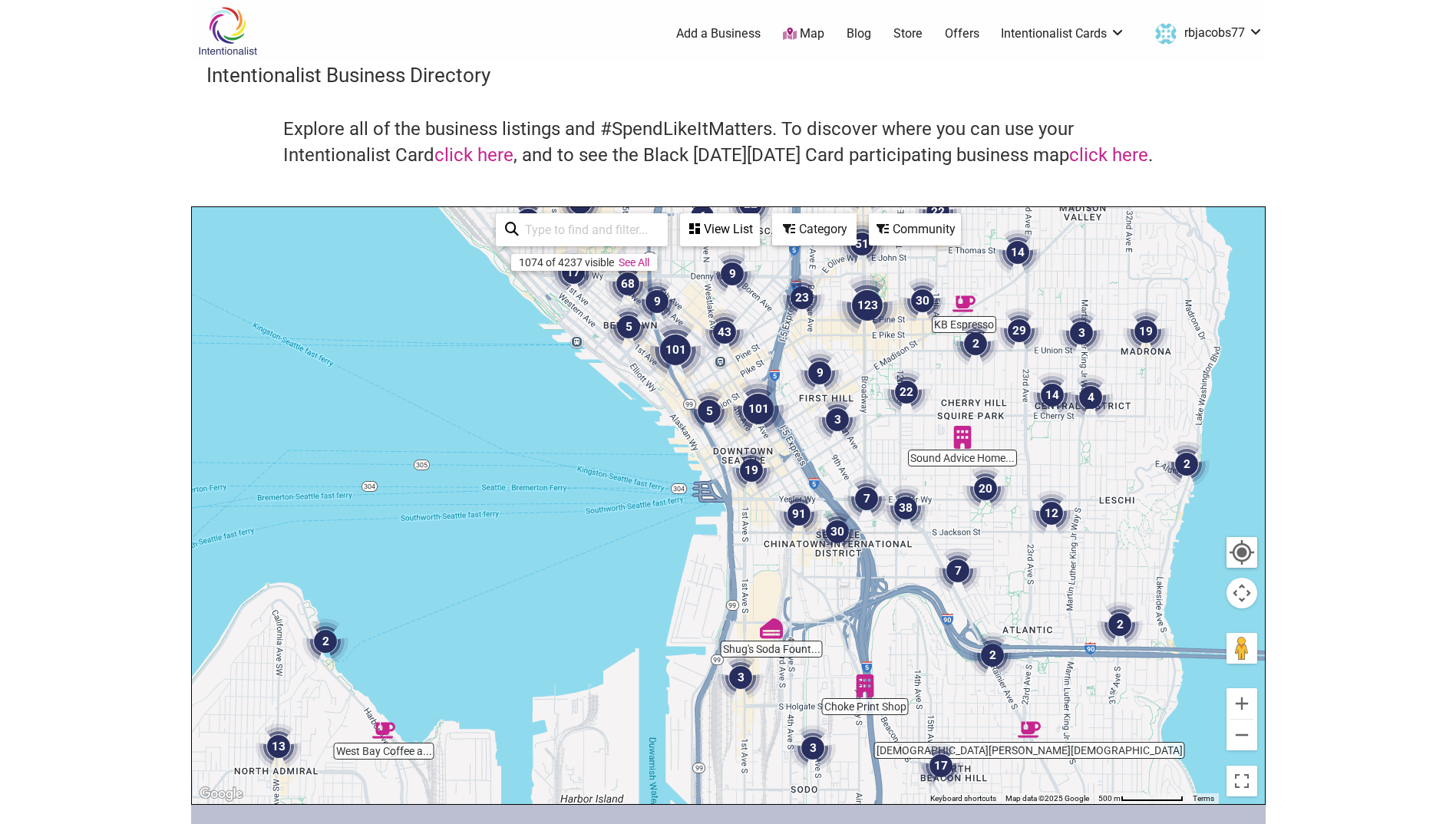
click at [722, 502] on div "To navigate, press the arrow keys." at bounding box center [729, 506] width 1073 height 597
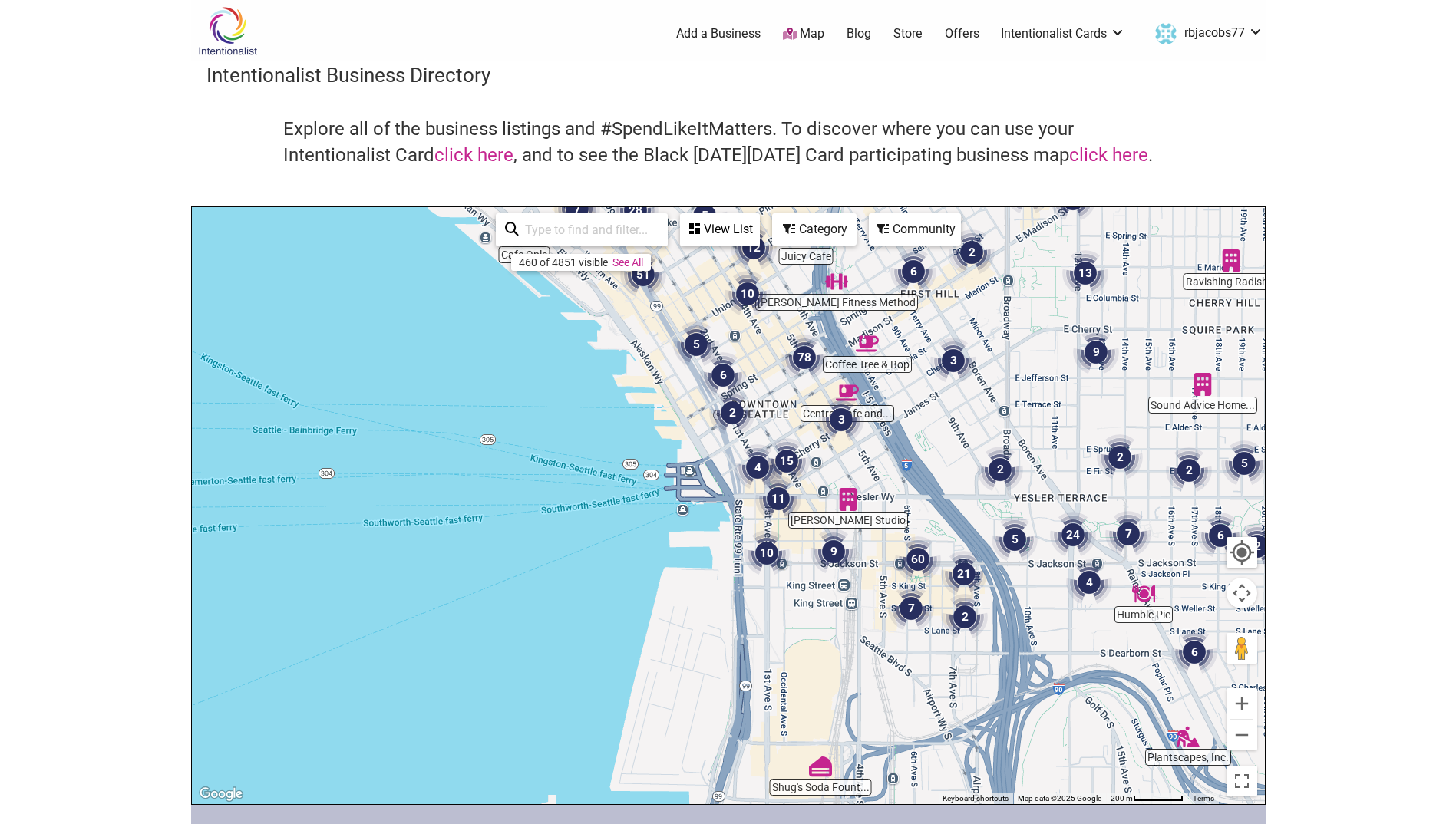
click at [853, 438] on img "3" at bounding box center [841, 420] width 46 height 46
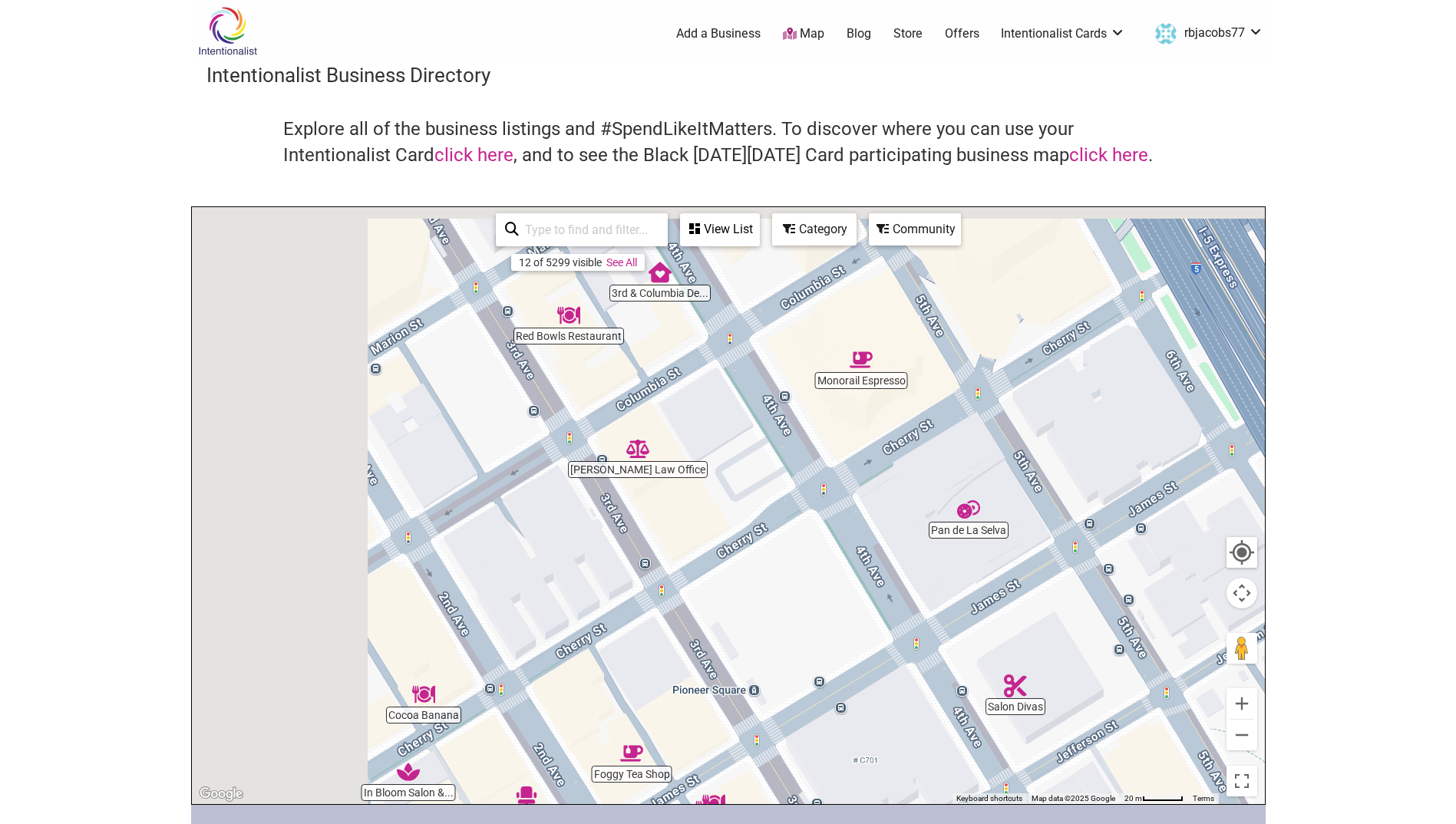
drag, startPoint x: 702, startPoint y: 476, endPoint x: 888, endPoint y: 497, distance: 187.2
click at [888, 497] on div "To navigate, press the arrow keys." at bounding box center [729, 506] width 1073 height 597
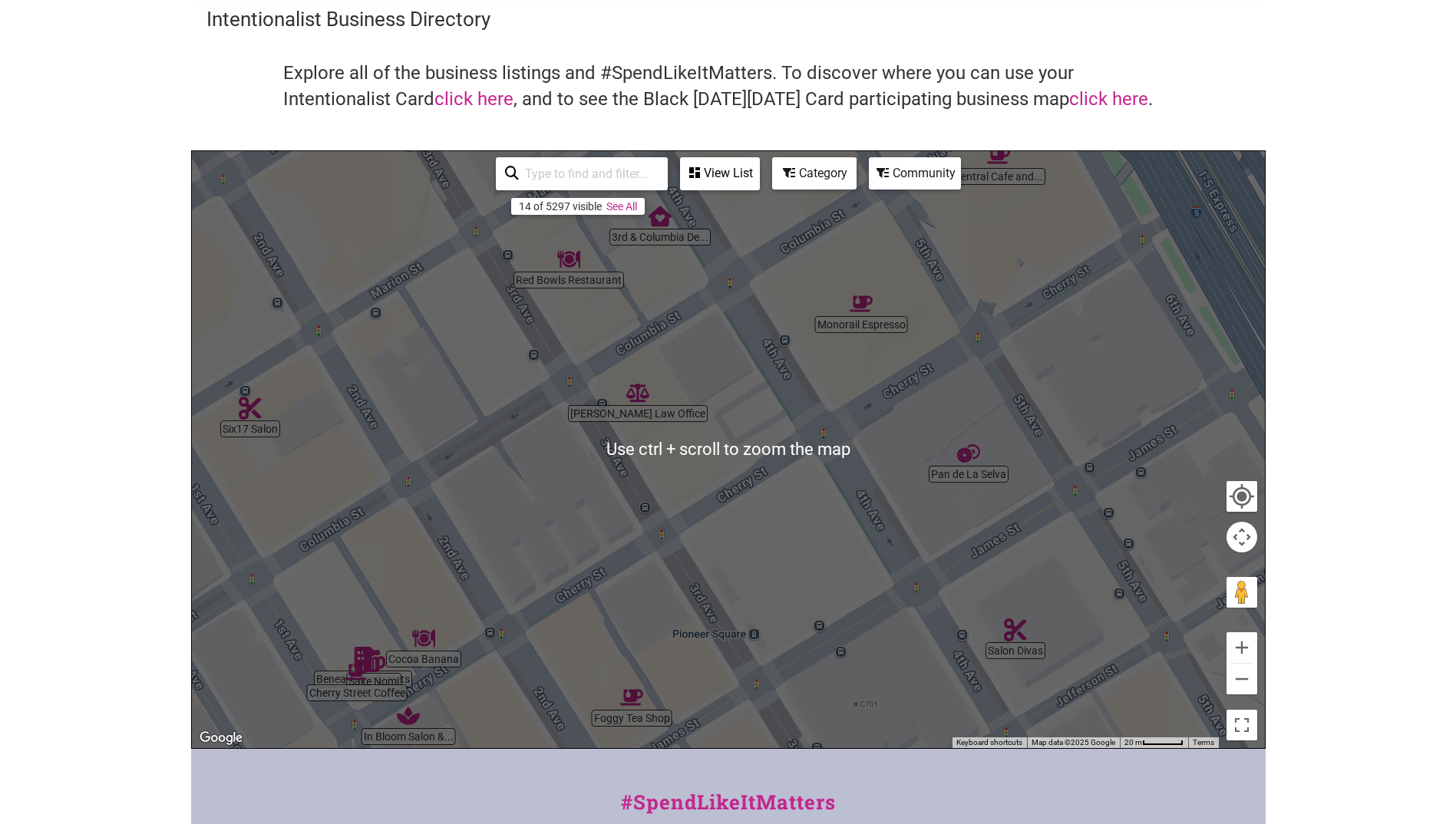
scroll to position [77, 0]
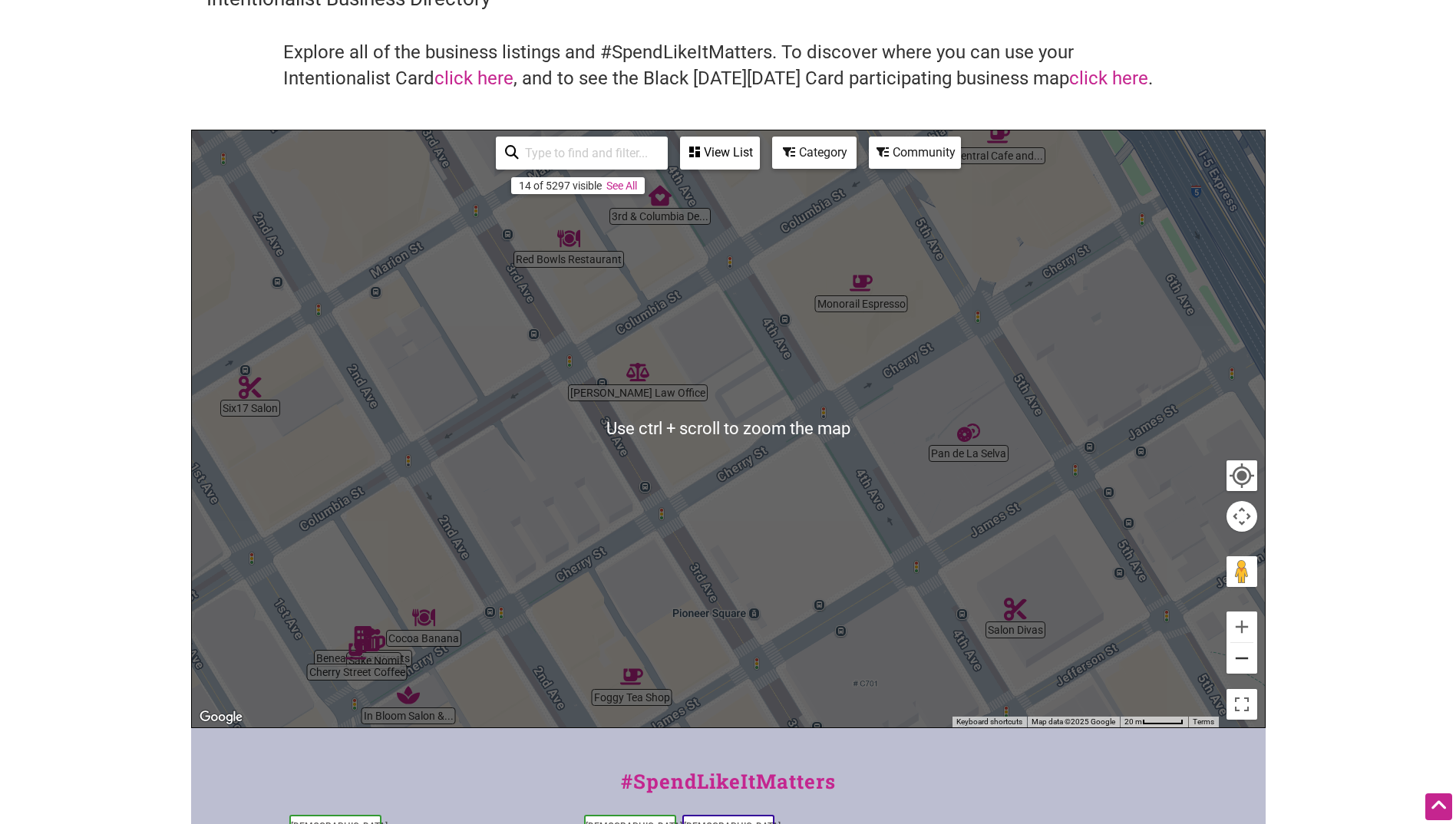
click at [1239, 662] on button "Zoom out" at bounding box center [1242, 659] width 31 height 31
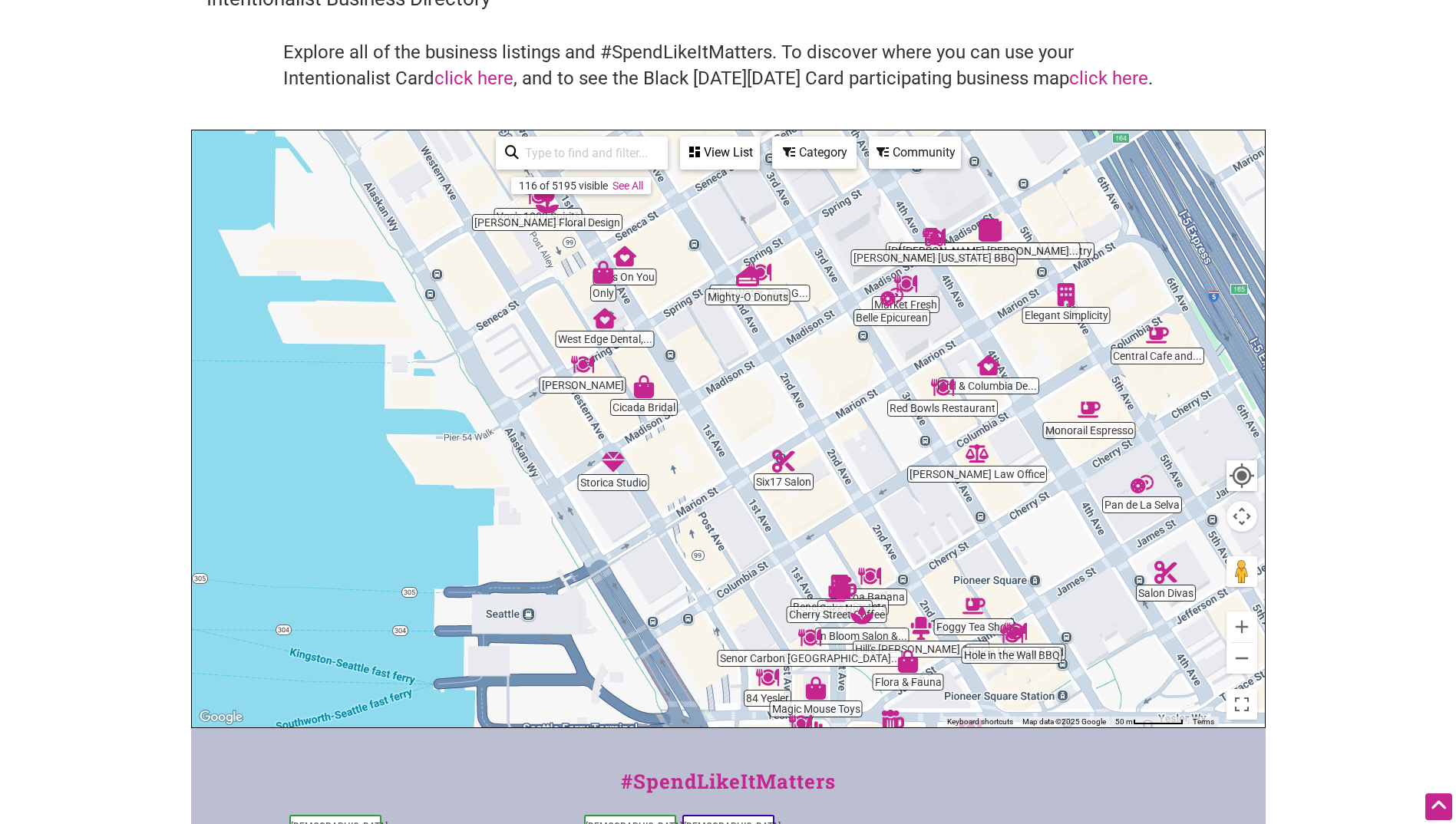
drag, startPoint x: 373, startPoint y: 477, endPoint x: 662, endPoint y: 535, distance: 294.8
click at [662, 535] on div "To navigate, press the arrow keys." at bounding box center [729, 429] width 1073 height 597
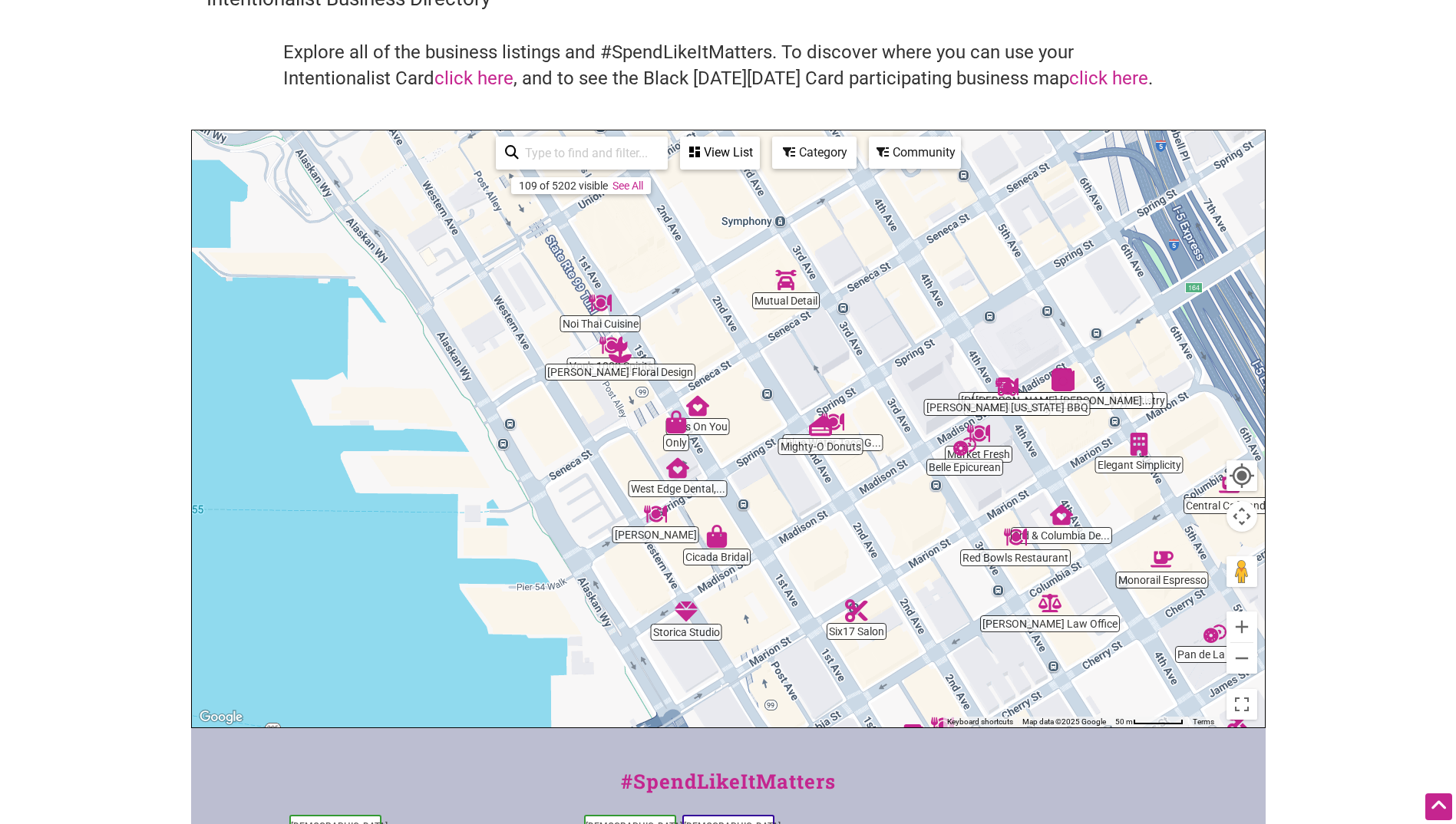
drag, startPoint x: 492, startPoint y: 329, endPoint x: 565, endPoint y: 481, distance: 168.6
click at [565, 481] on div "To navigate, press the arrow keys." at bounding box center [729, 429] width 1073 height 597
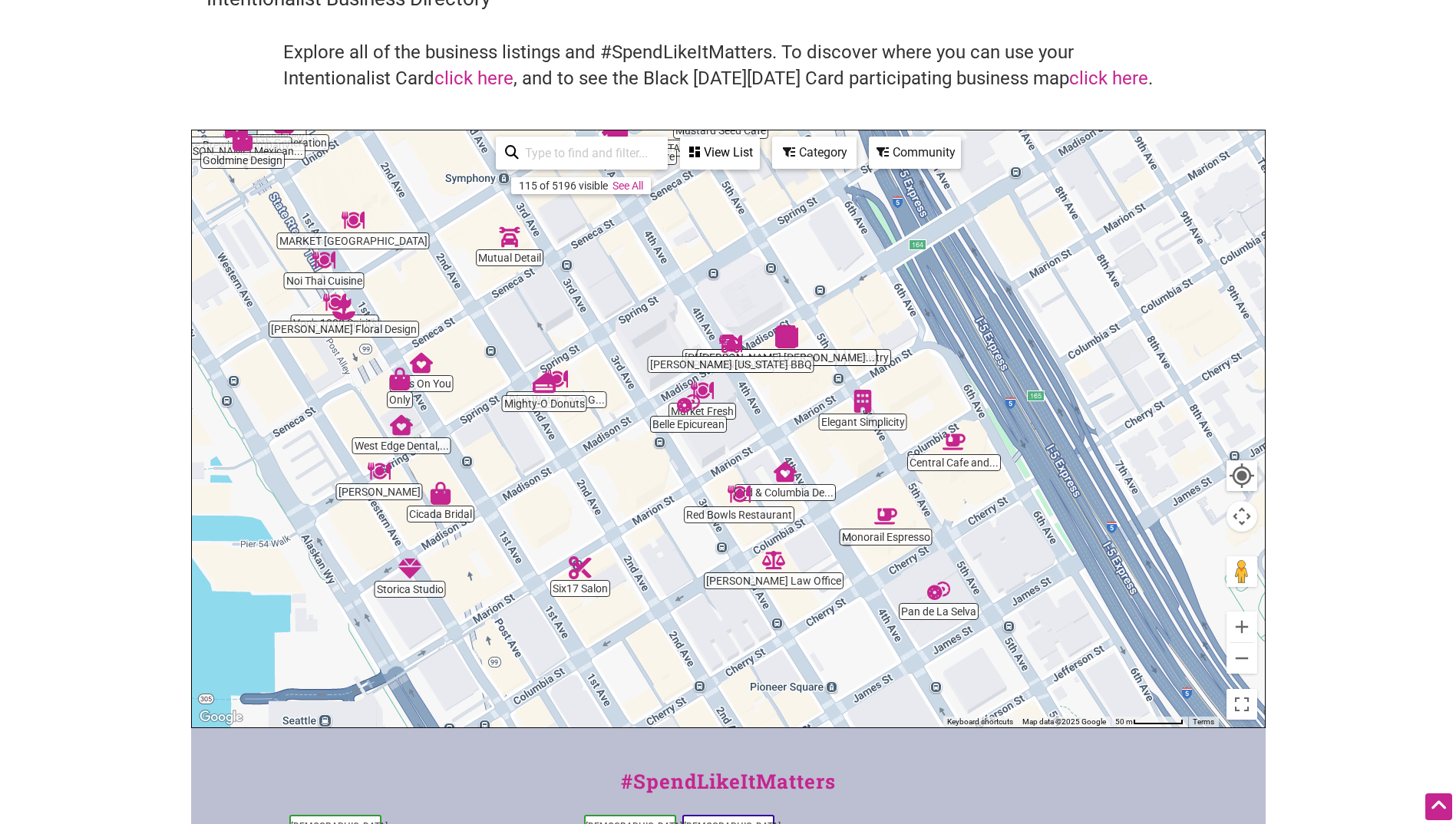
drag, startPoint x: 1134, startPoint y: 668, endPoint x: 841, endPoint y: 618, distance: 297.2
click at [841, 619] on div "To navigate, press the arrow keys." at bounding box center [729, 429] width 1073 height 597
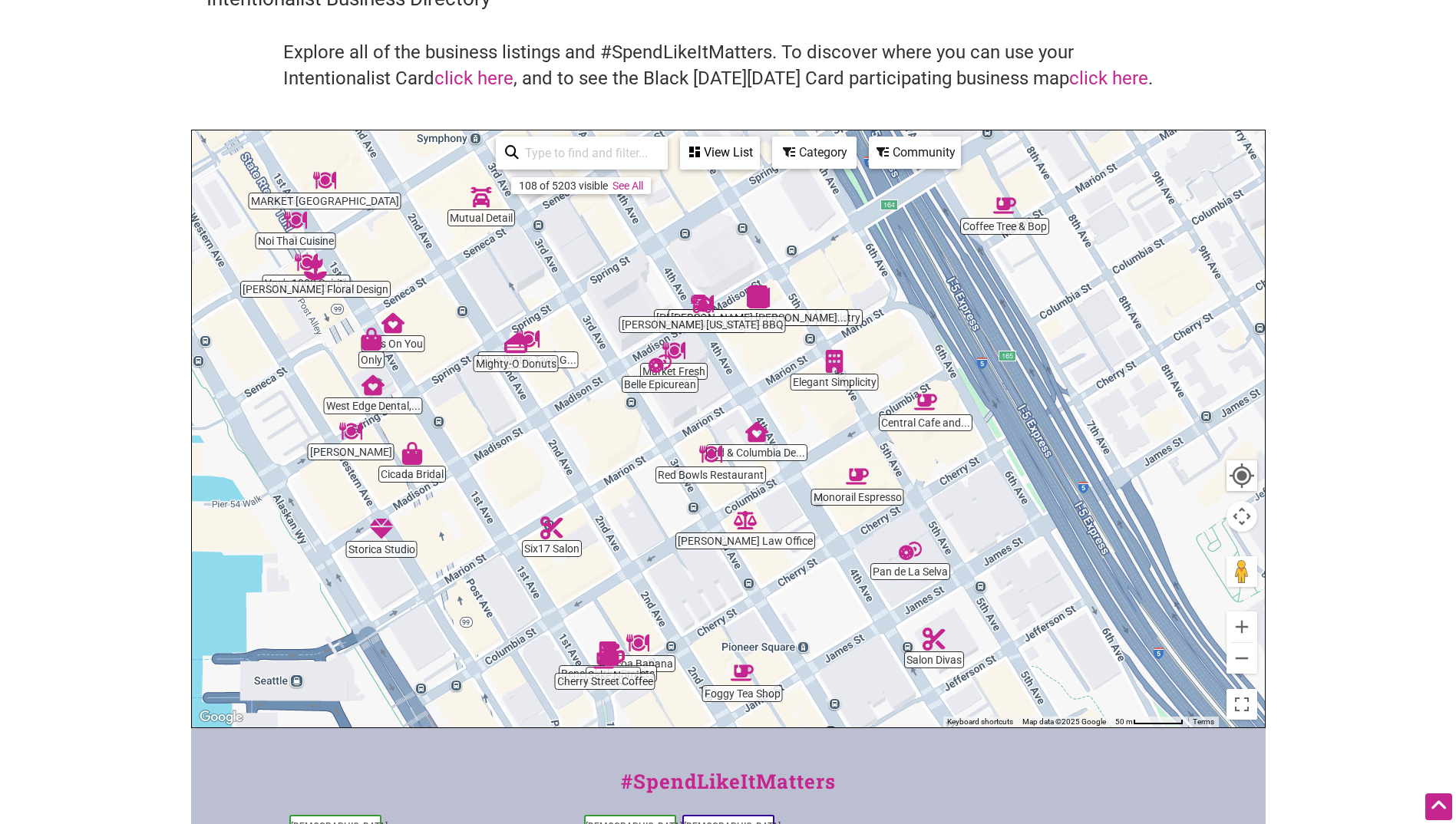
drag, startPoint x: 1004, startPoint y: 587, endPoint x: 988, endPoint y: 548, distance: 42.2
click at [988, 548] on div "To navigate, press the arrow keys." at bounding box center [729, 429] width 1073 height 597
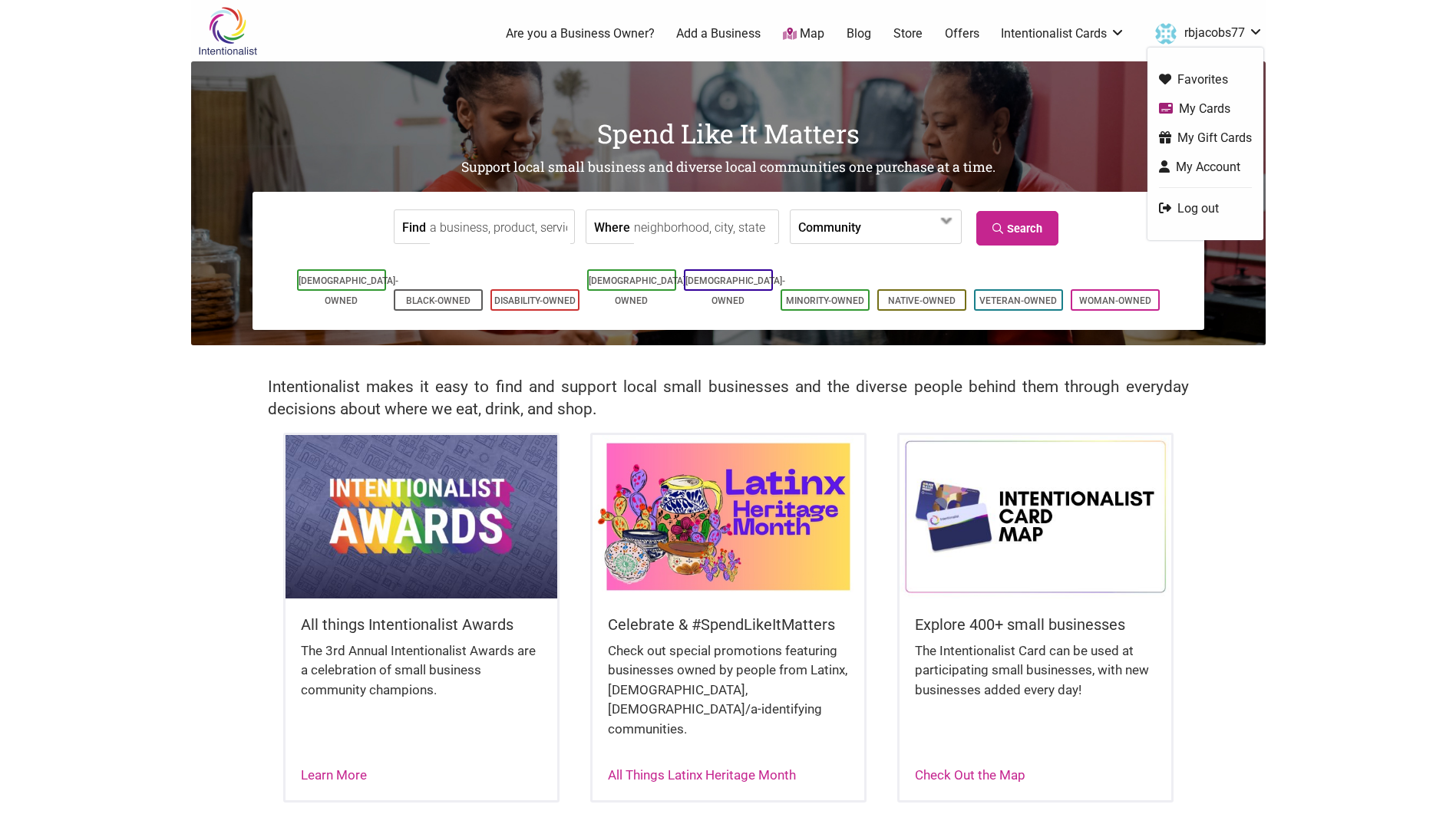
click at [1206, 109] on link "My Cards" at bounding box center [1205, 109] width 93 height 18
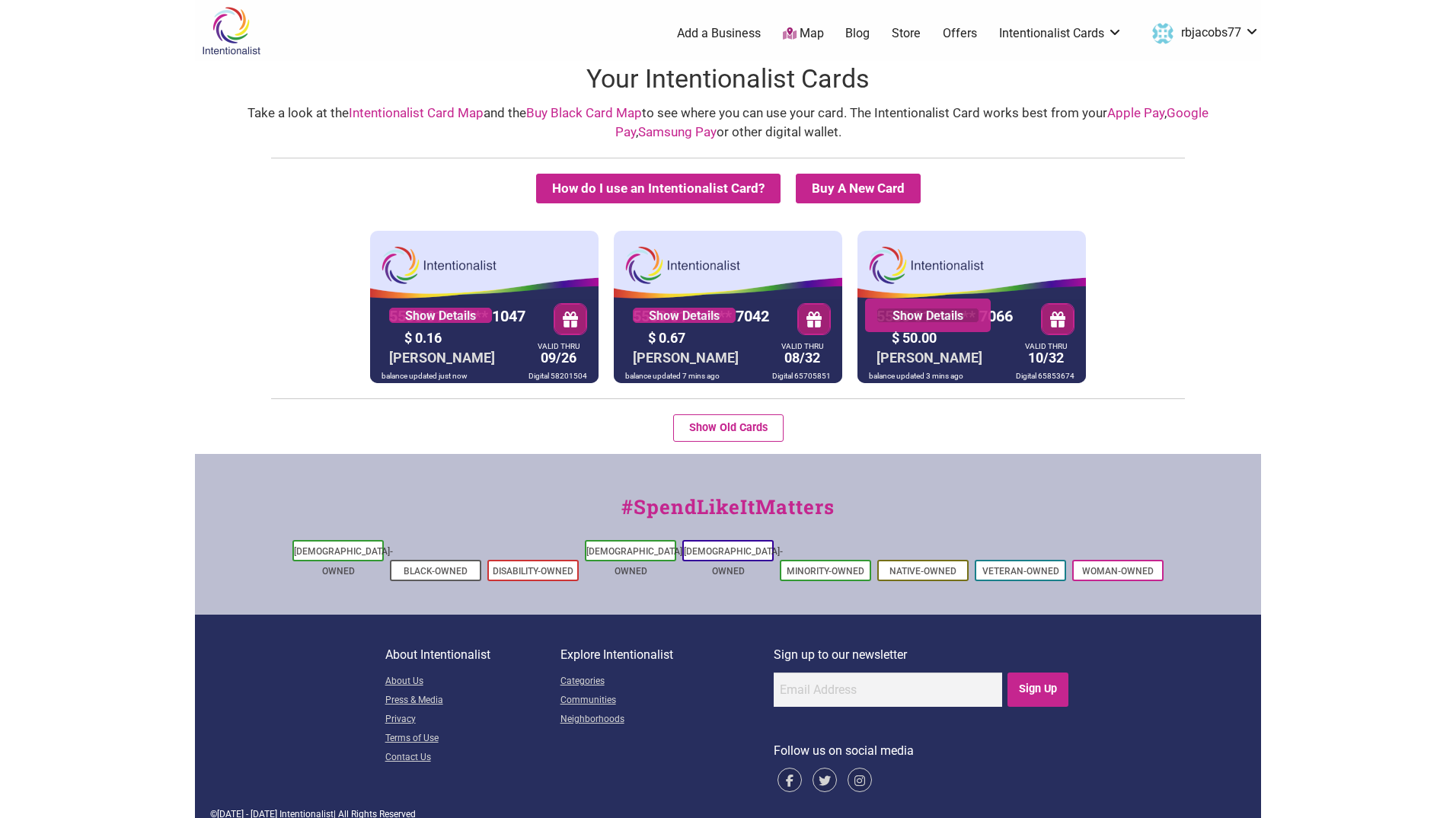
click at [929, 319] on link "Show Details" at bounding box center [928, 315] width 103 height 15
click at [1255, 314] on div "5530 01** **** 1047 Show Details $ 0.16 [PERSON_NAME] VALID THRU 09/26 balance …" at bounding box center [728, 306] width 1058 height 152
